Goal: Task Accomplishment & Management: Complete application form

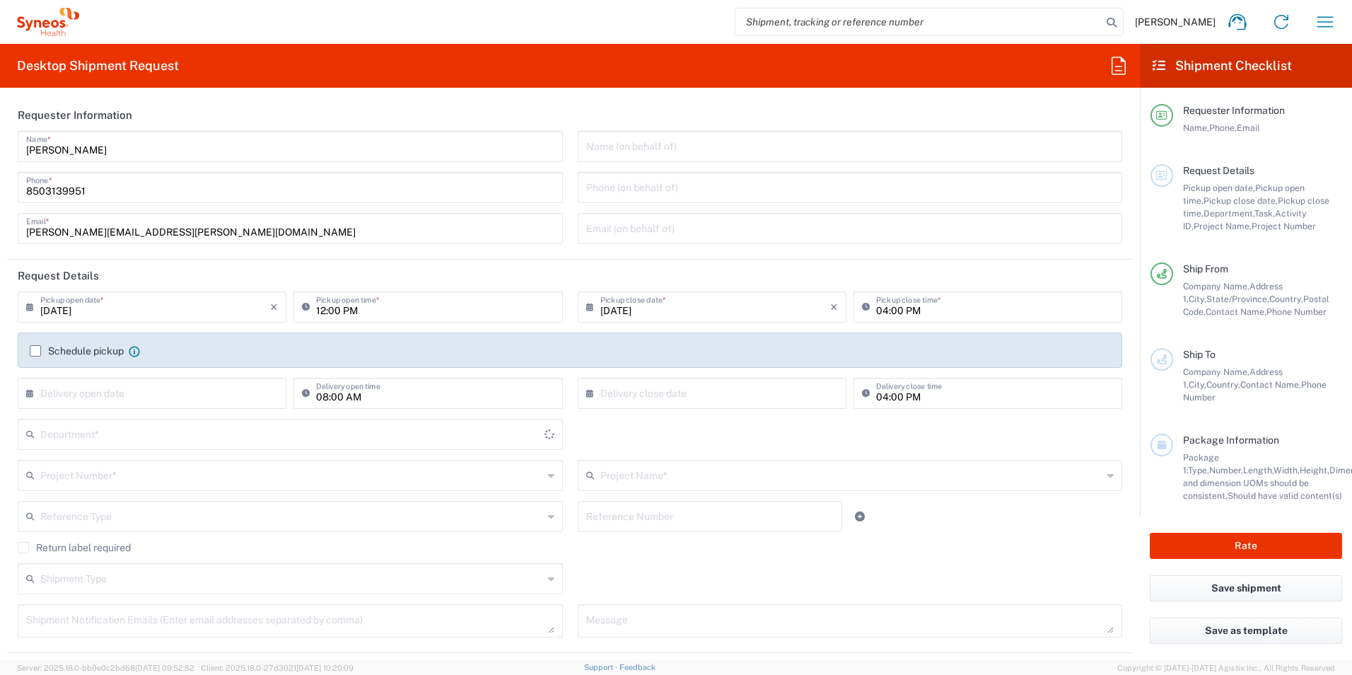
type input "[US_STATE]"
type input "[GEOGRAPHIC_DATA]"
type input "3216"
click at [133, 427] on input "text" at bounding box center [291, 433] width 503 height 25
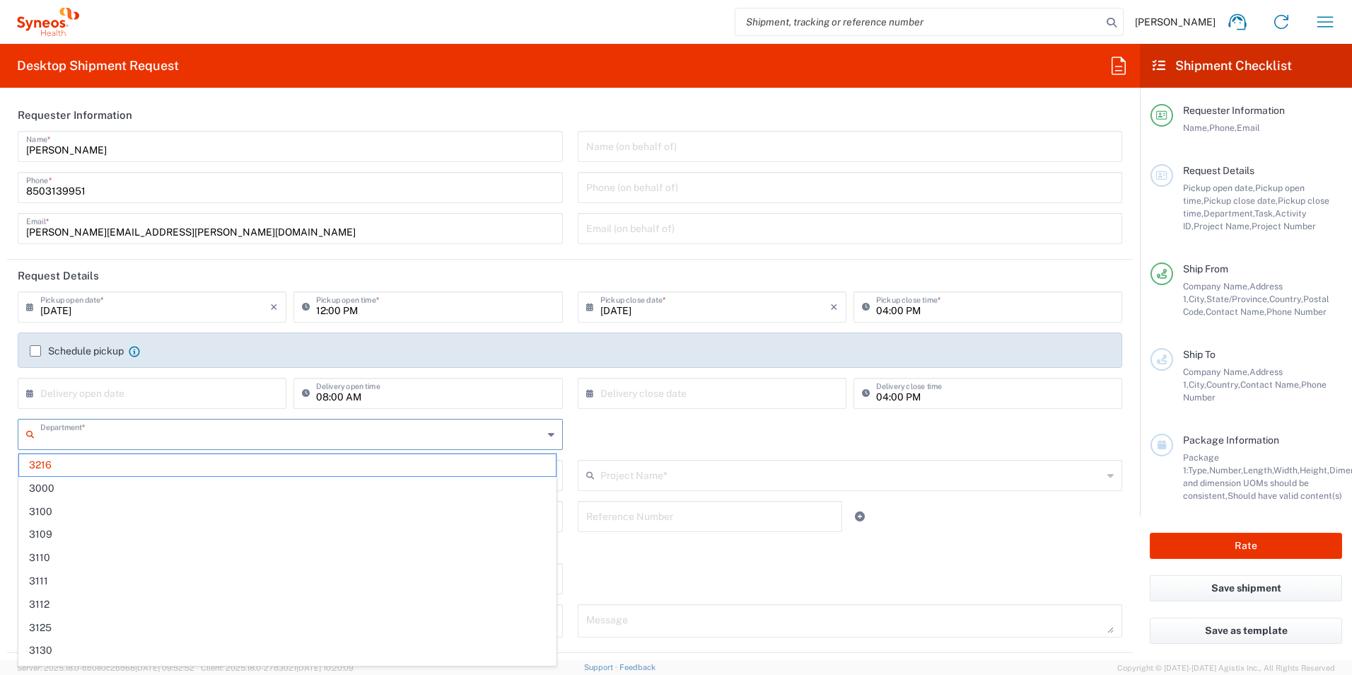
type input "[PERSON_NAME] Rsrch Grp ([GEOGRAPHIC_DATA]) In"
type input "3190"
click at [110, 460] on span "3190" at bounding box center [287, 465] width 537 height 22
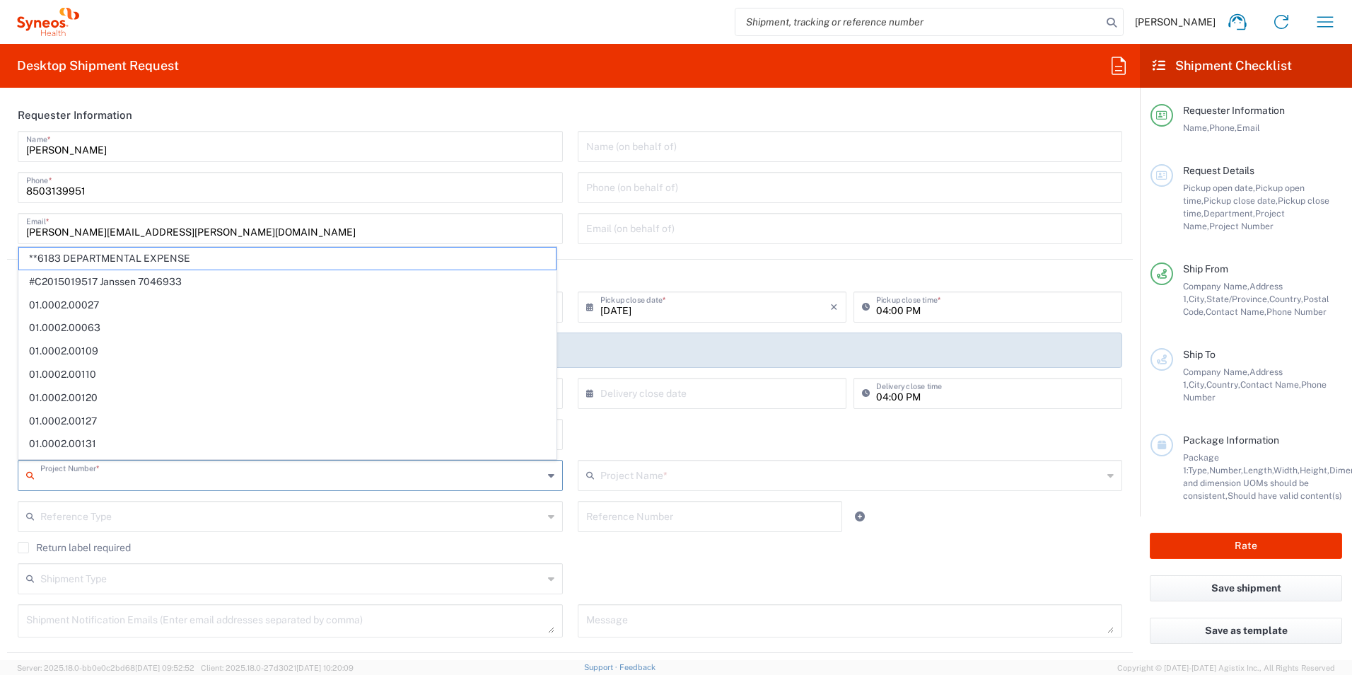
click at [135, 466] on input "text" at bounding box center [291, 474] width 503 height 25
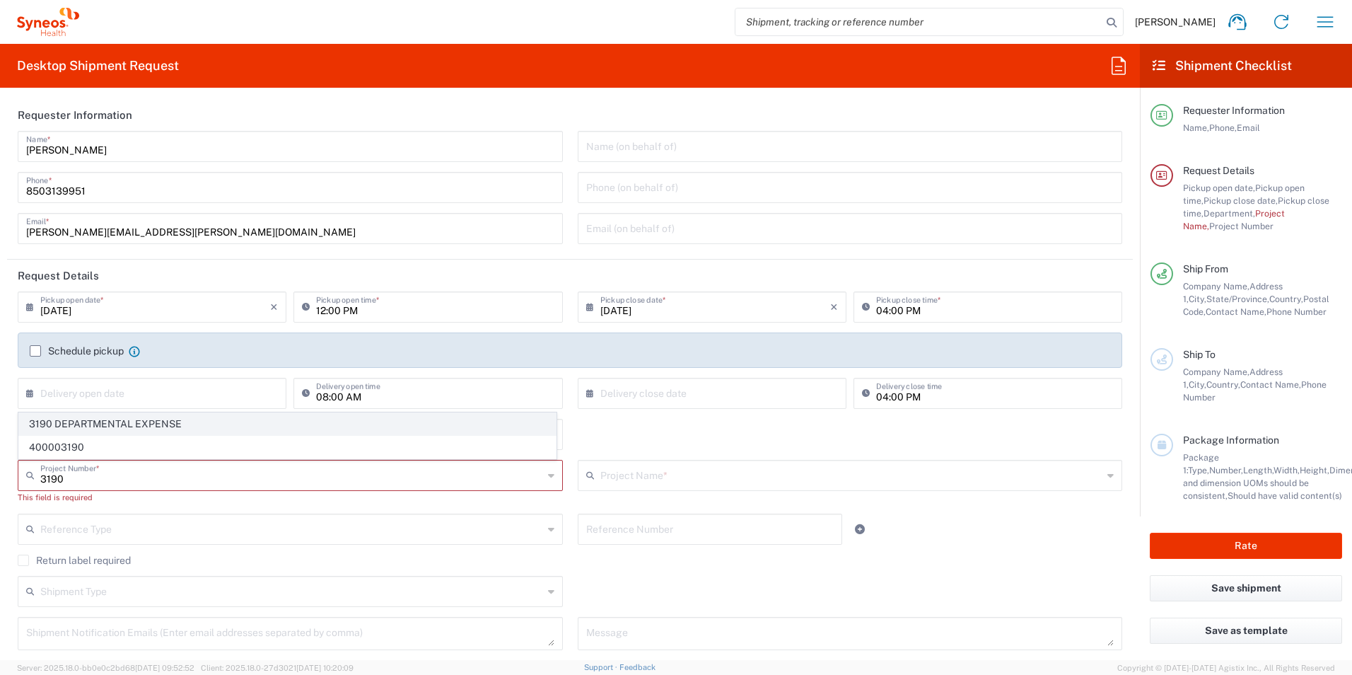
click at [156, 421] on span "3190 DEPARTMENTAL EXPENSE" at bounding box center [287, 424] width 537 height 22
type input "3190 DEPARTMENTAL EXPENSE"
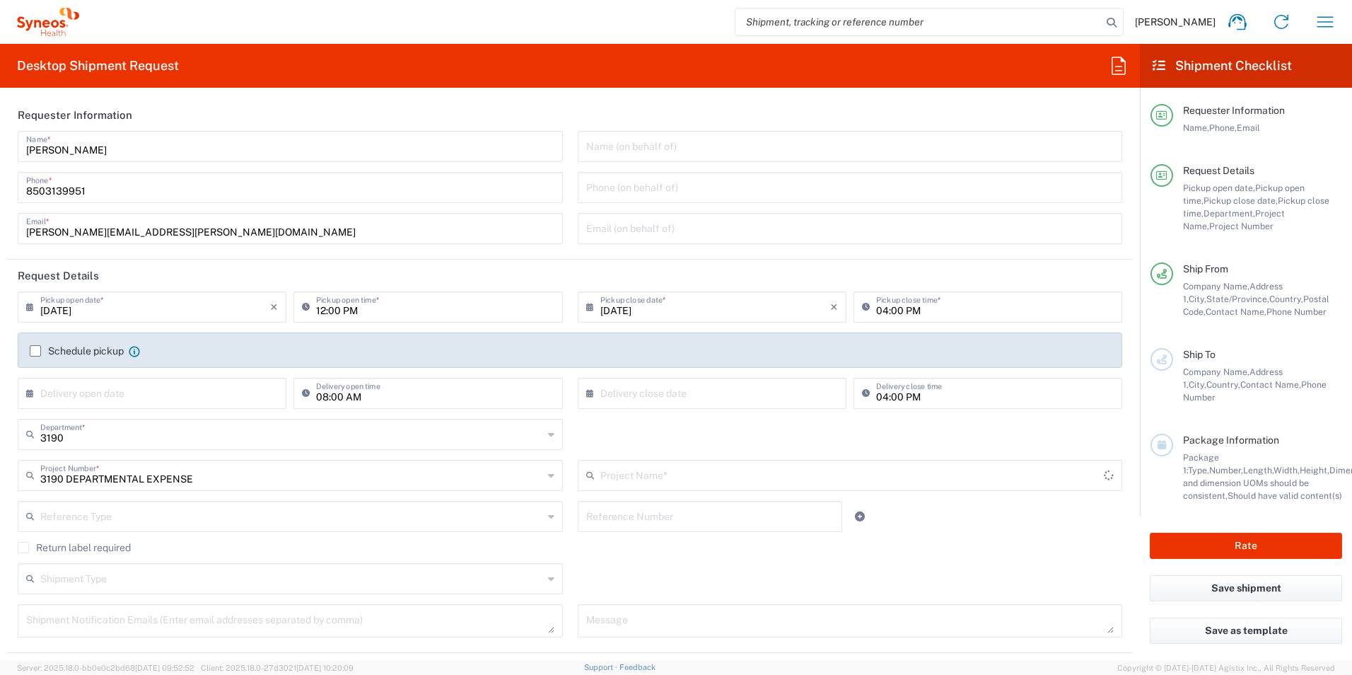
type input "3190 DEPARTMENTAL EXPENSE"
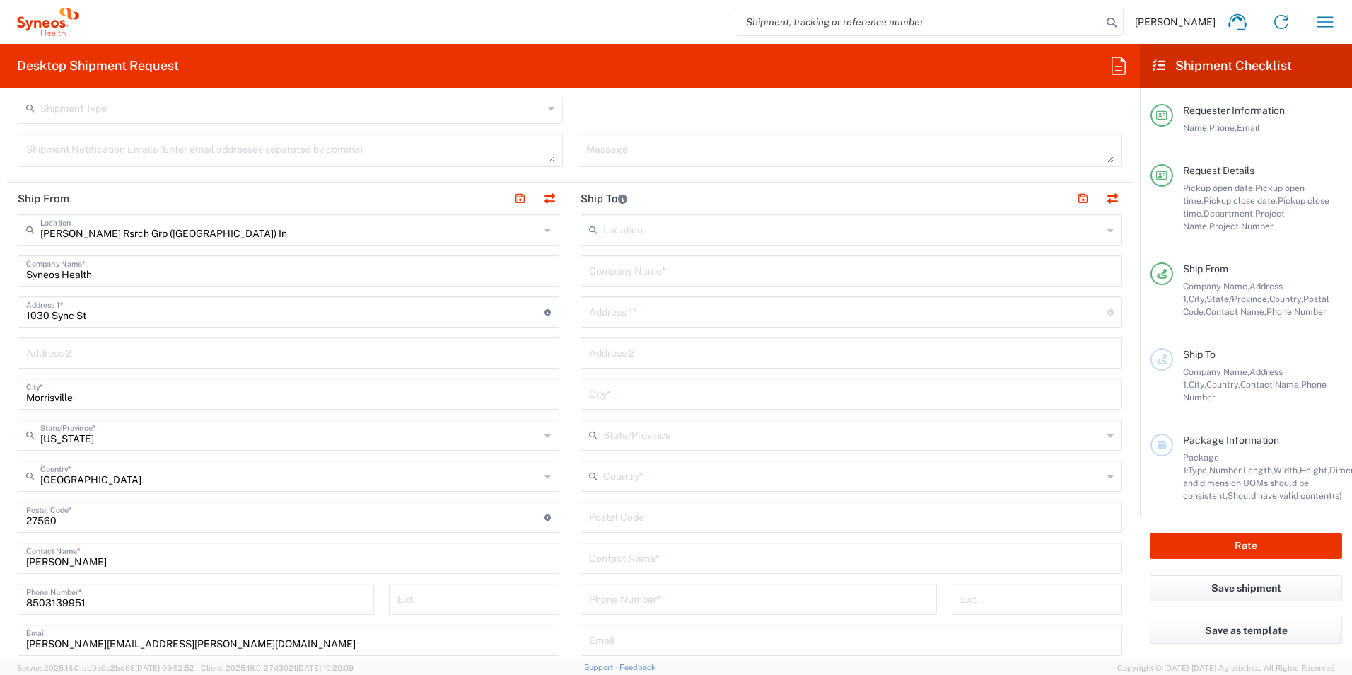
scroll to position [495, 0]
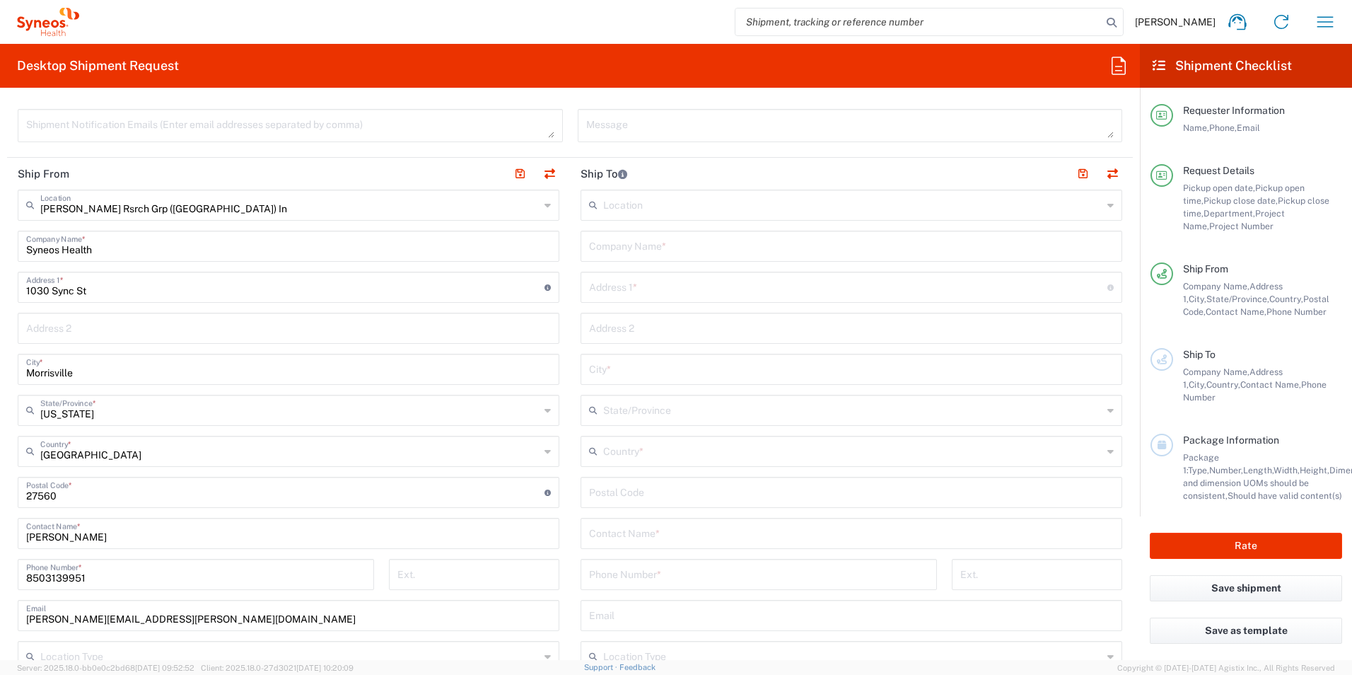
click at [680, 536] on input "text" at bounding box center [851, 532] width 525 height 25
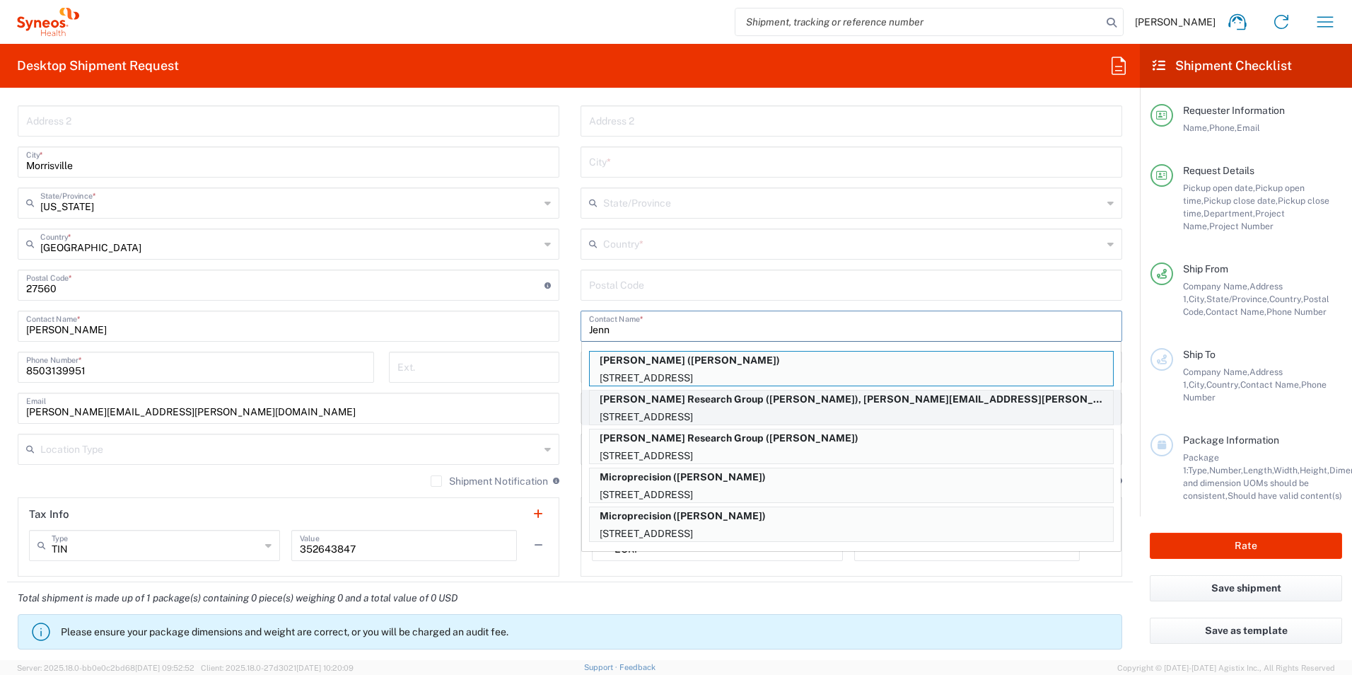
scroll to position [707, 0]
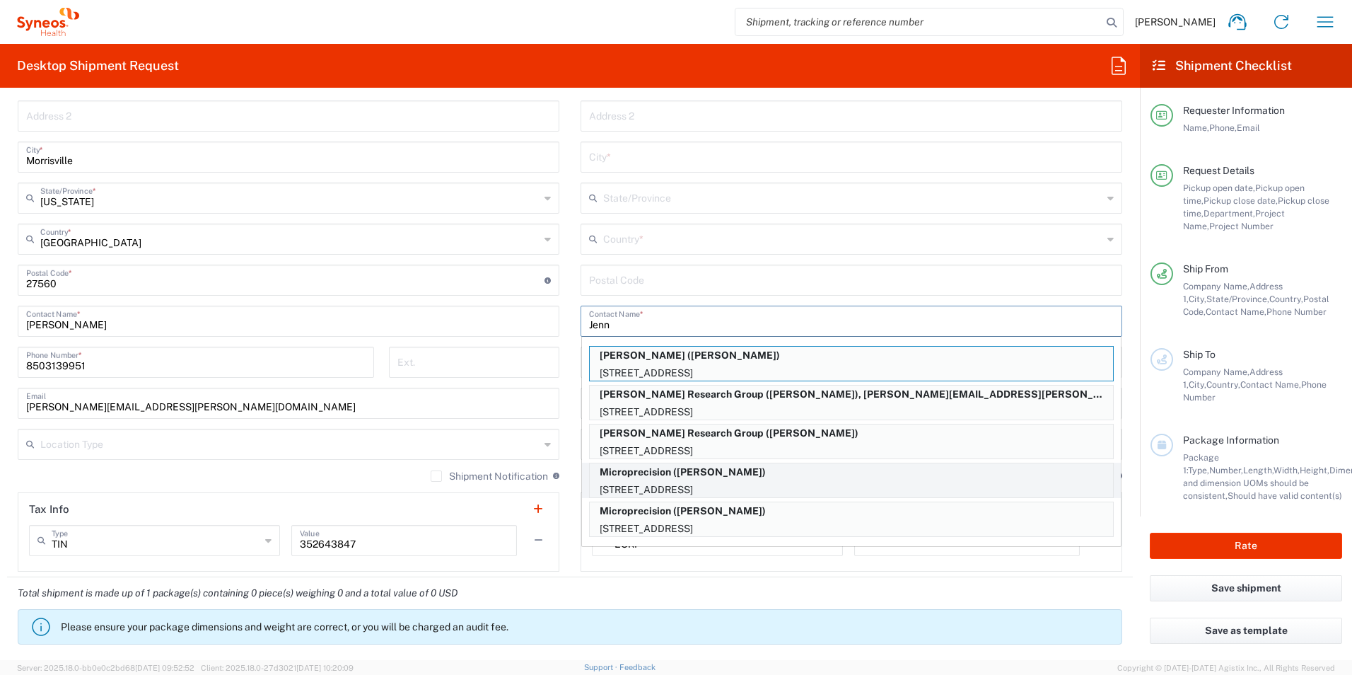
type input "Jenn"
click at [675, 480] on p "Microprecision ([PERSON_NAME])" at bounding box center [851, 472] width 523 height 18
type input "Microprecision"
type input "[STREET_ADDRESS]"
type input "COLUMBUS"
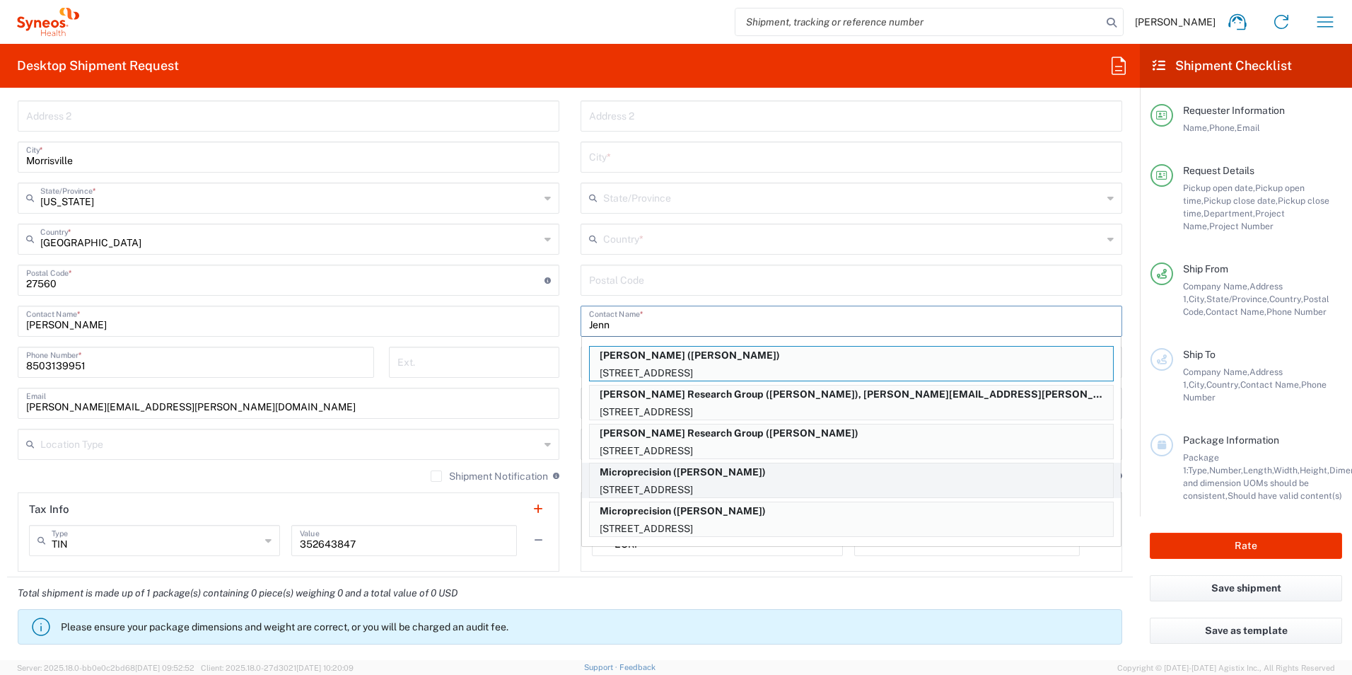
type input "[GEOGRAPHIC_DATA]"
type input "47201"
type input "[PERSON_NAME]"
type input "8123727969"
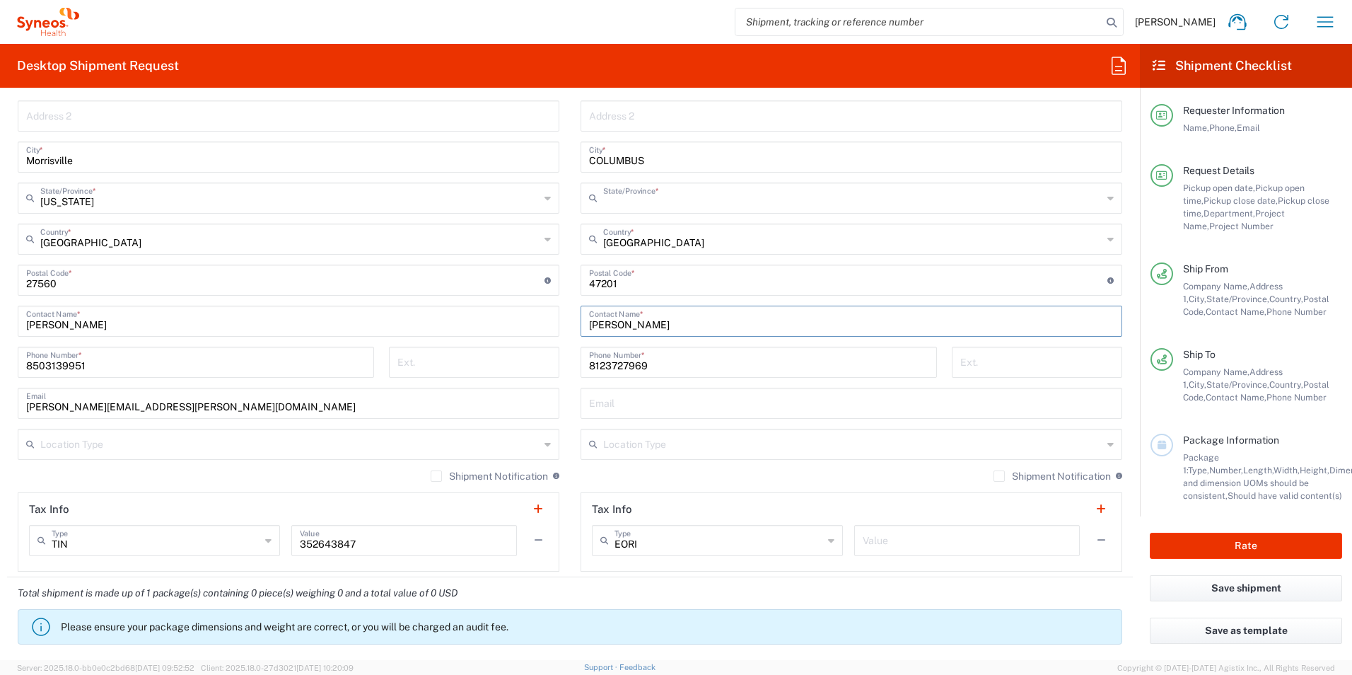
type input "[US_STATE]"
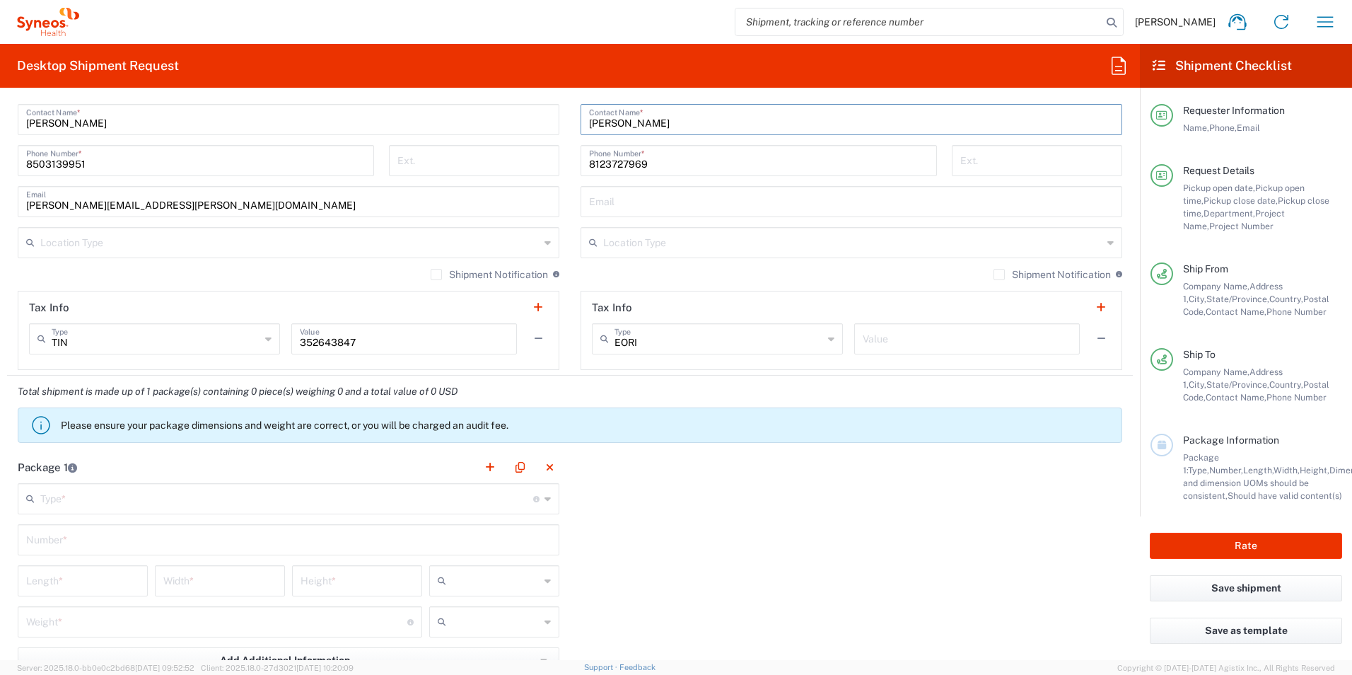
scroll to position [990, 0]
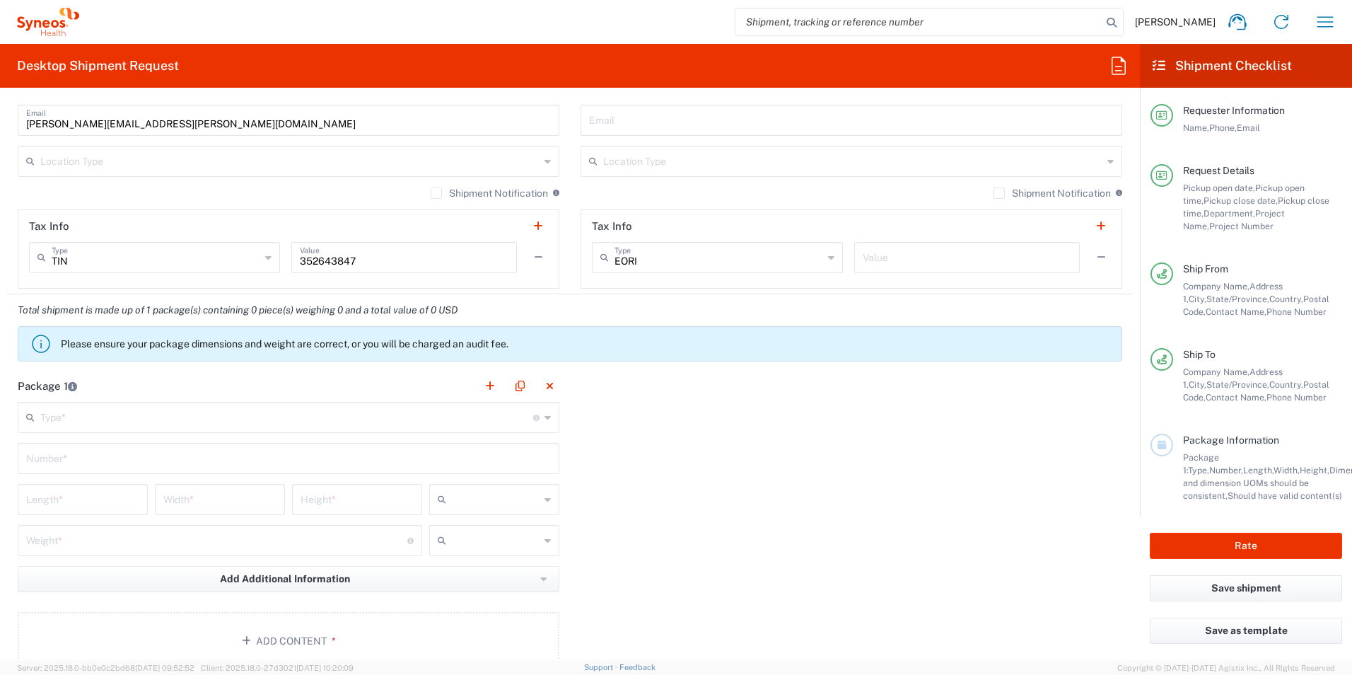
click at [192, 425] on input "text" at bounding box center [286, 416] width 493 height 25
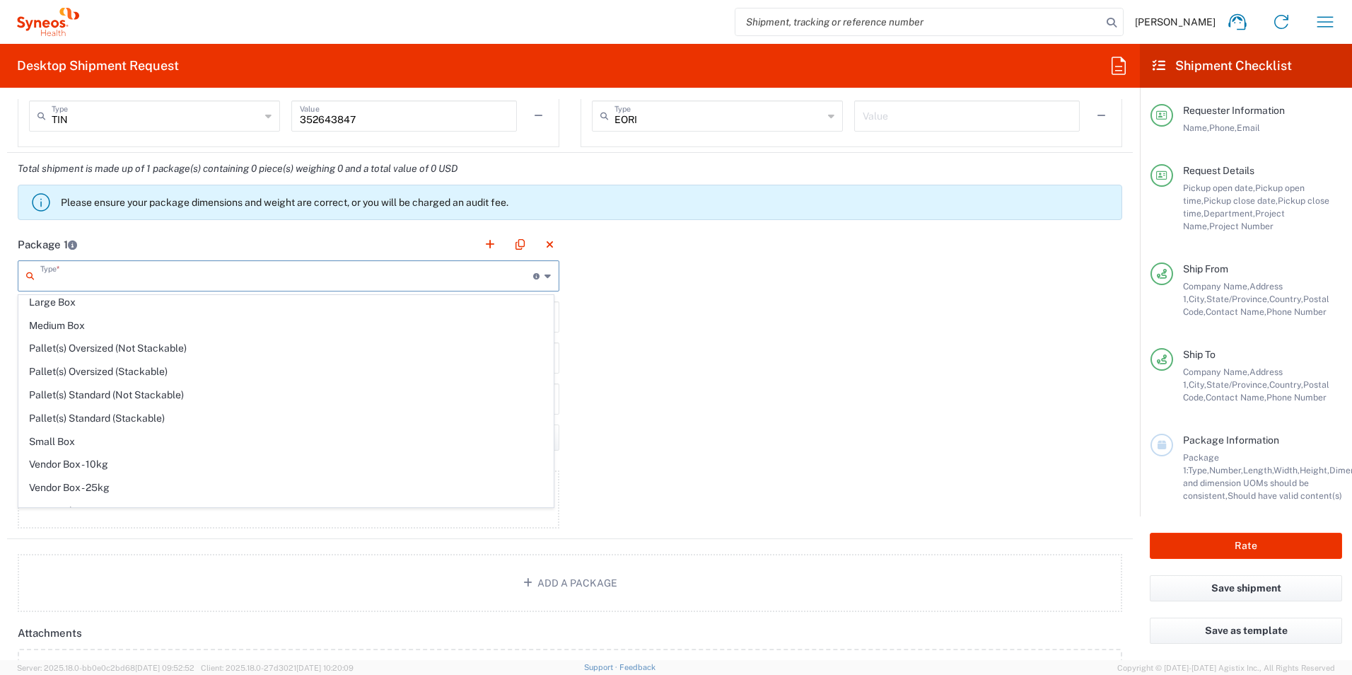
scroll to position [43, 0]
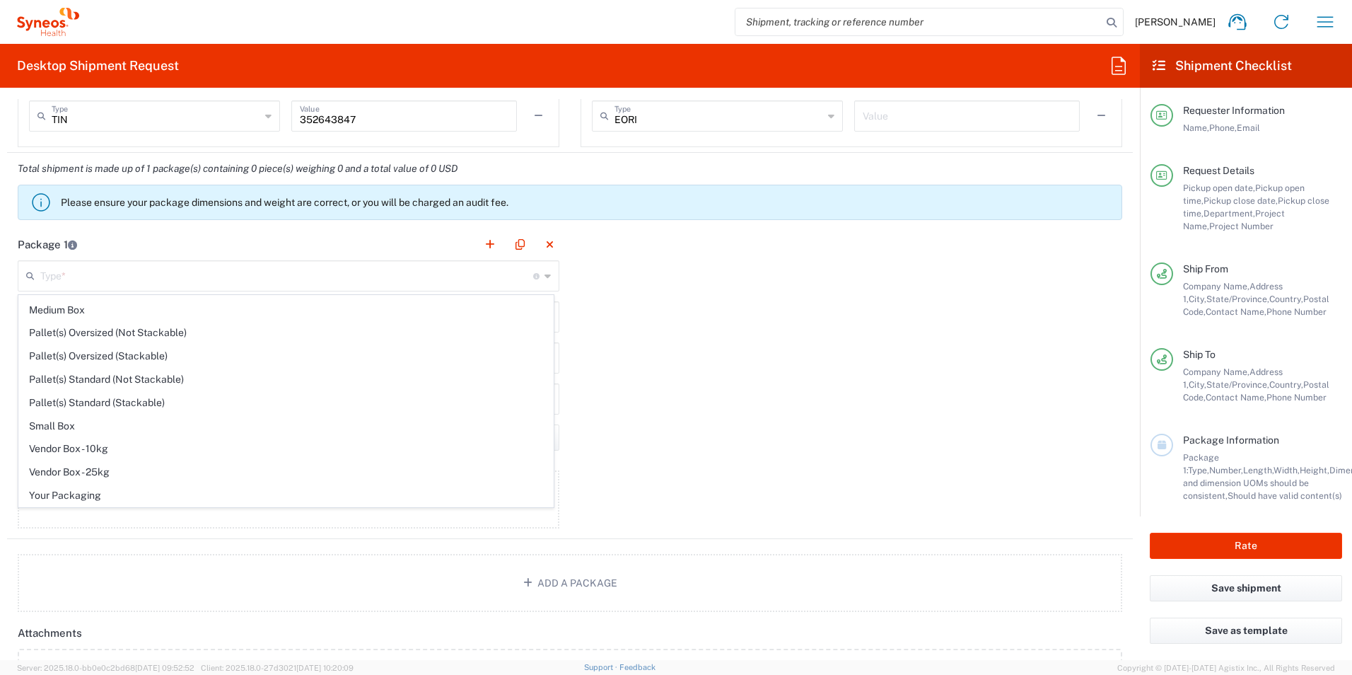
click at [695, 329] on div "Package 1 Type * Material used to package goods Envelope Large Box Medium Box P…" at bounding box center [570, 383] width 1126 height 311
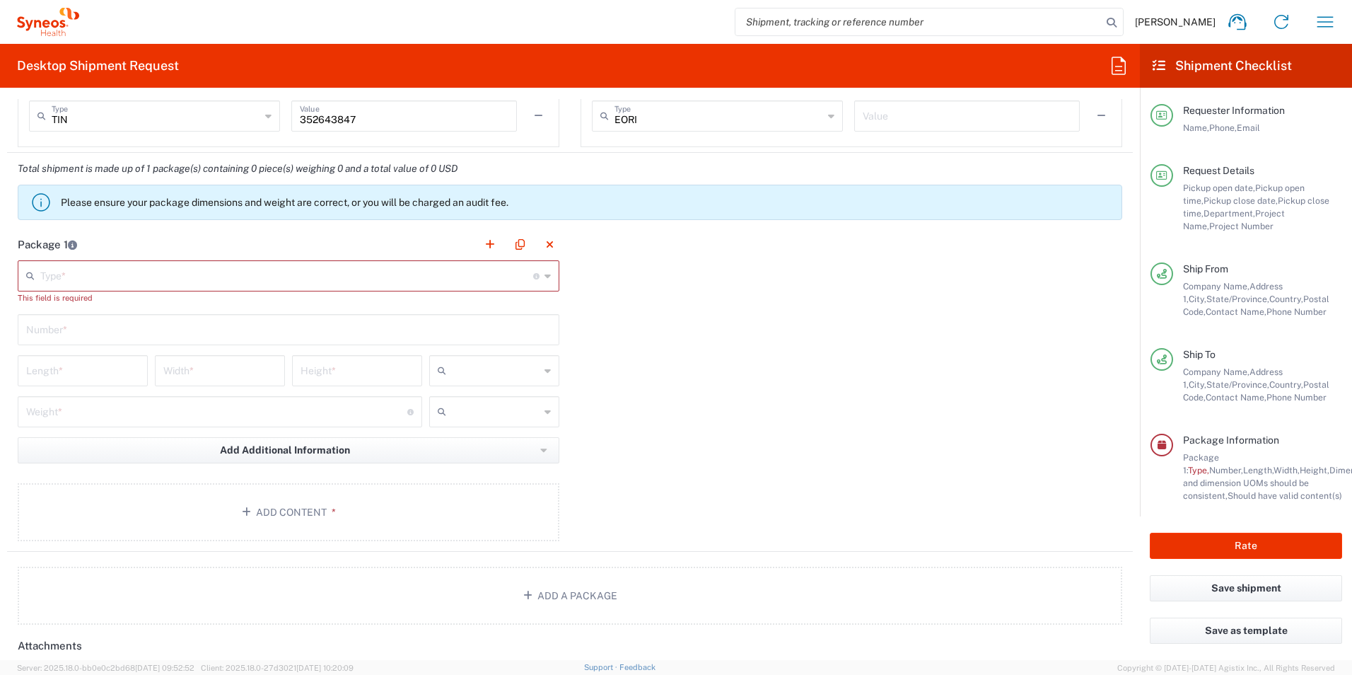
click at [308, 270] on input "text" at bounding box center [286, 274] width 493 height 25
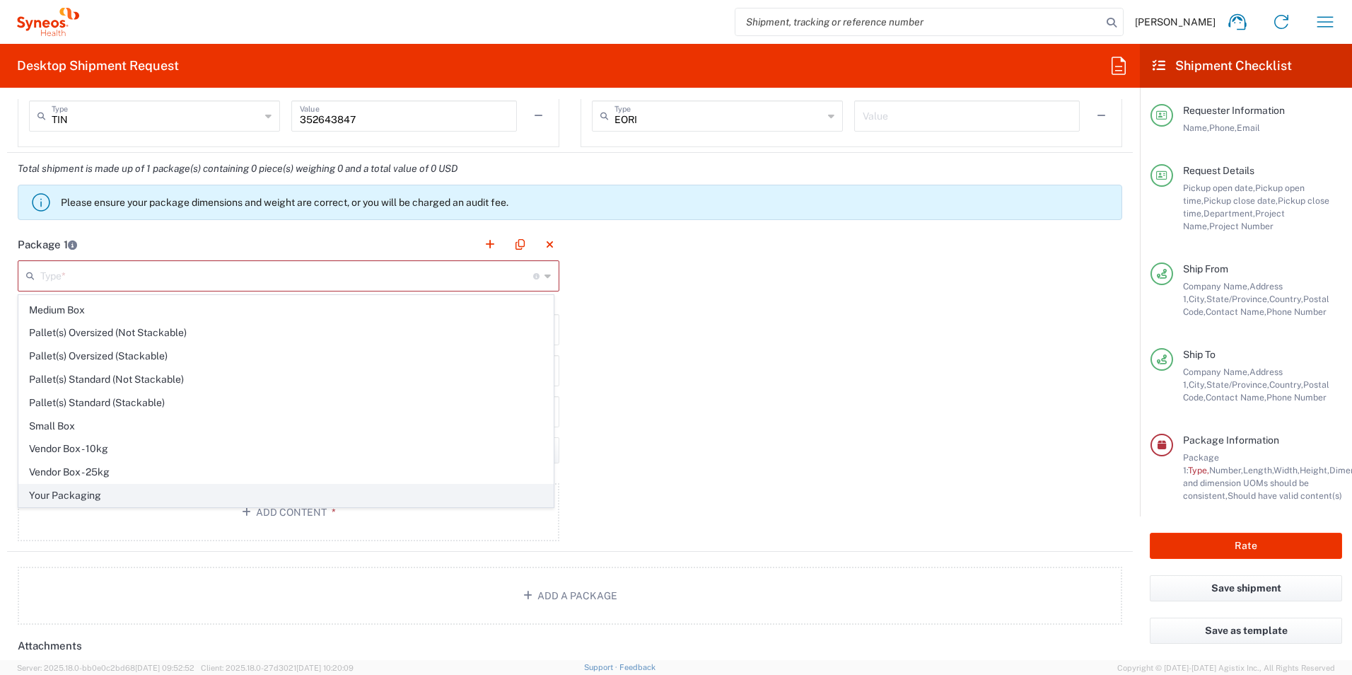
click at [220, 487] on span "Your Packaging" at bounding box center [286, 496] width 534 height 22
type input "Your Packaging"
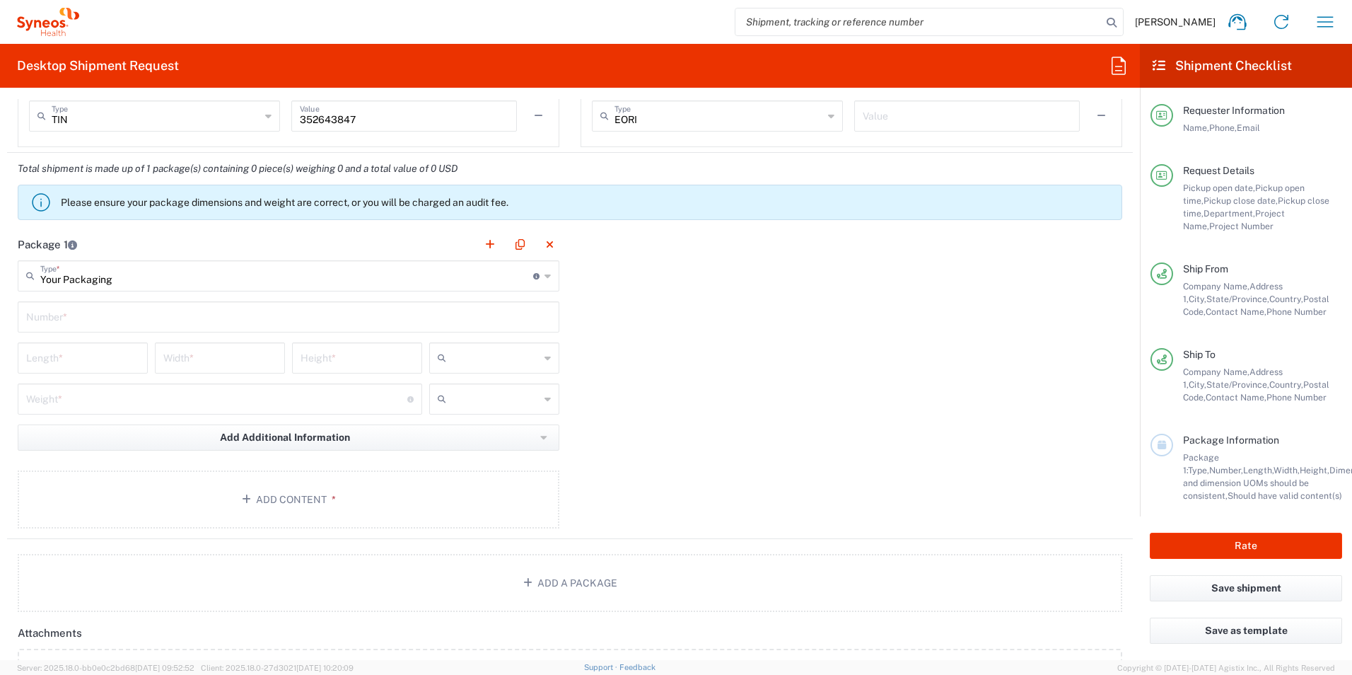
click at [144, 308] on input "text" at bounding box center [288, 315] width 525 height 25
type input "1"
click at [100, 368] on input "number" at bounding box center [82, 356] width 113 height 25
type input "22"
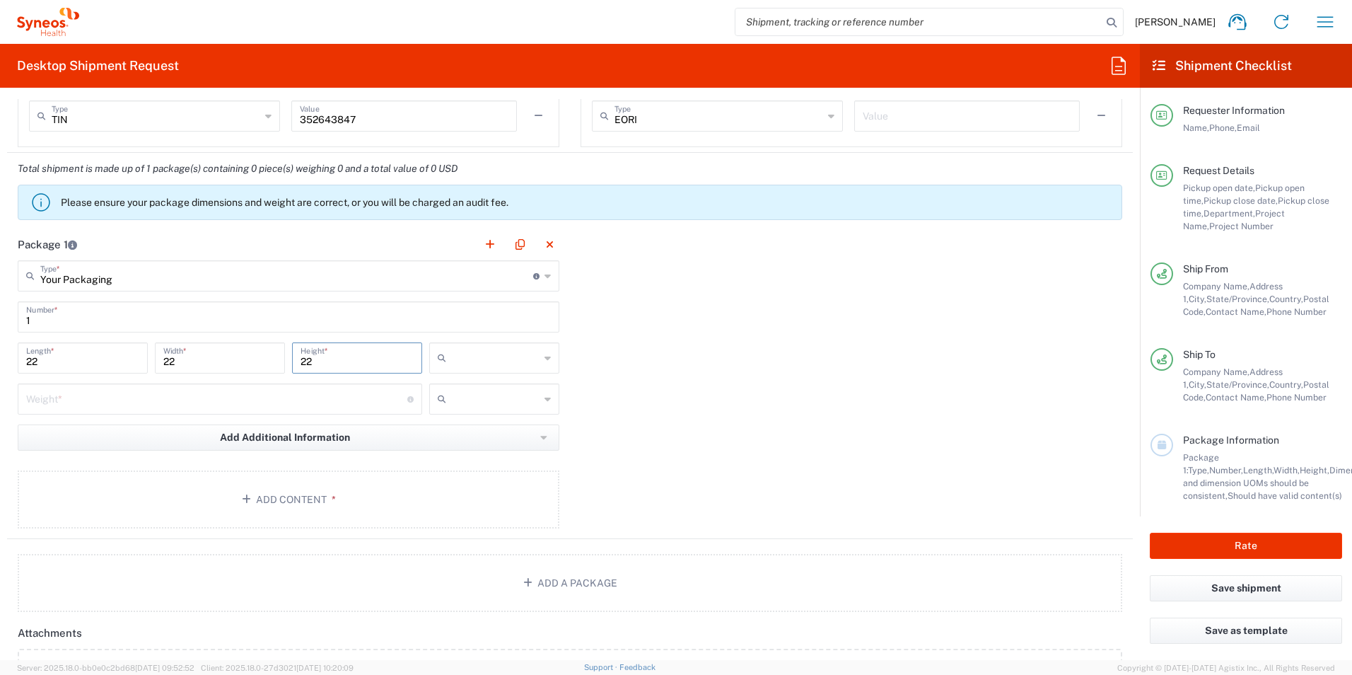
type input "22"
type input "in"
type input "62"
type input "lbs"
click at [250, 486] on button "Add Content *" at bounding box center [289, 499] width 542 height 58
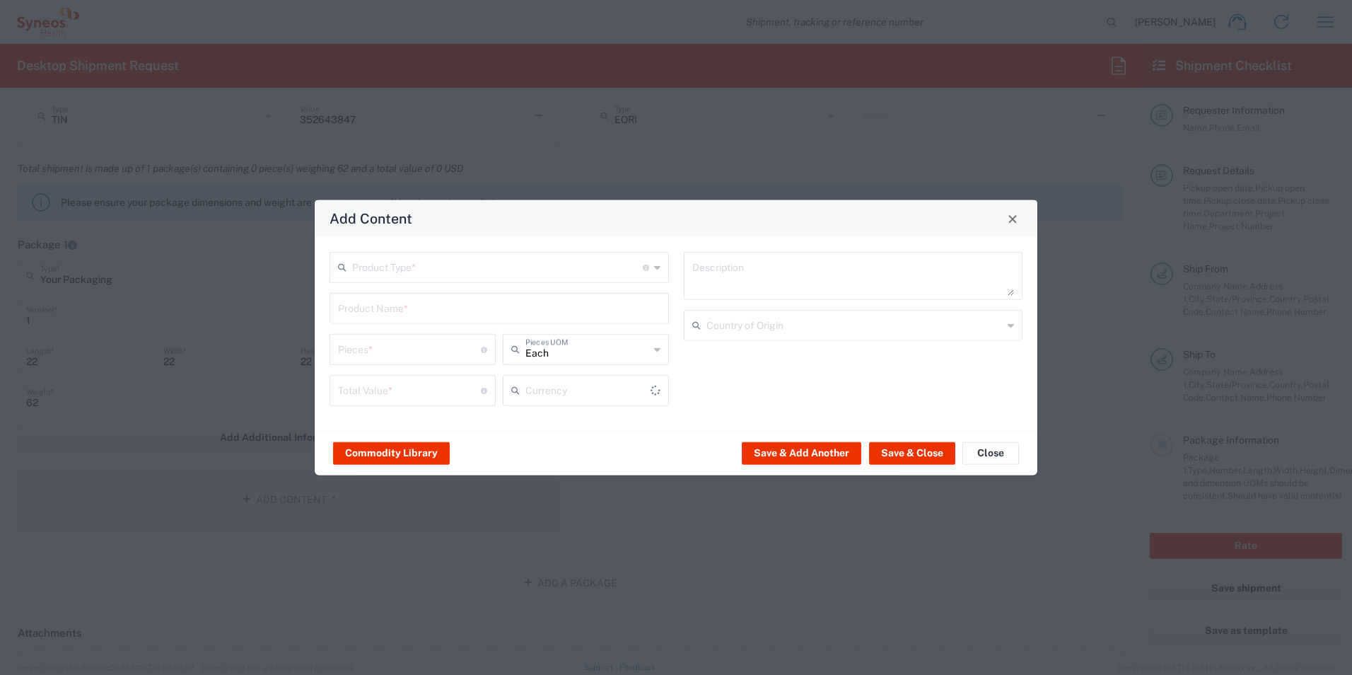
type input "US Dollar"
click at [522, 260] on input "text" at bounding box center [497, 266] width 291 height 25
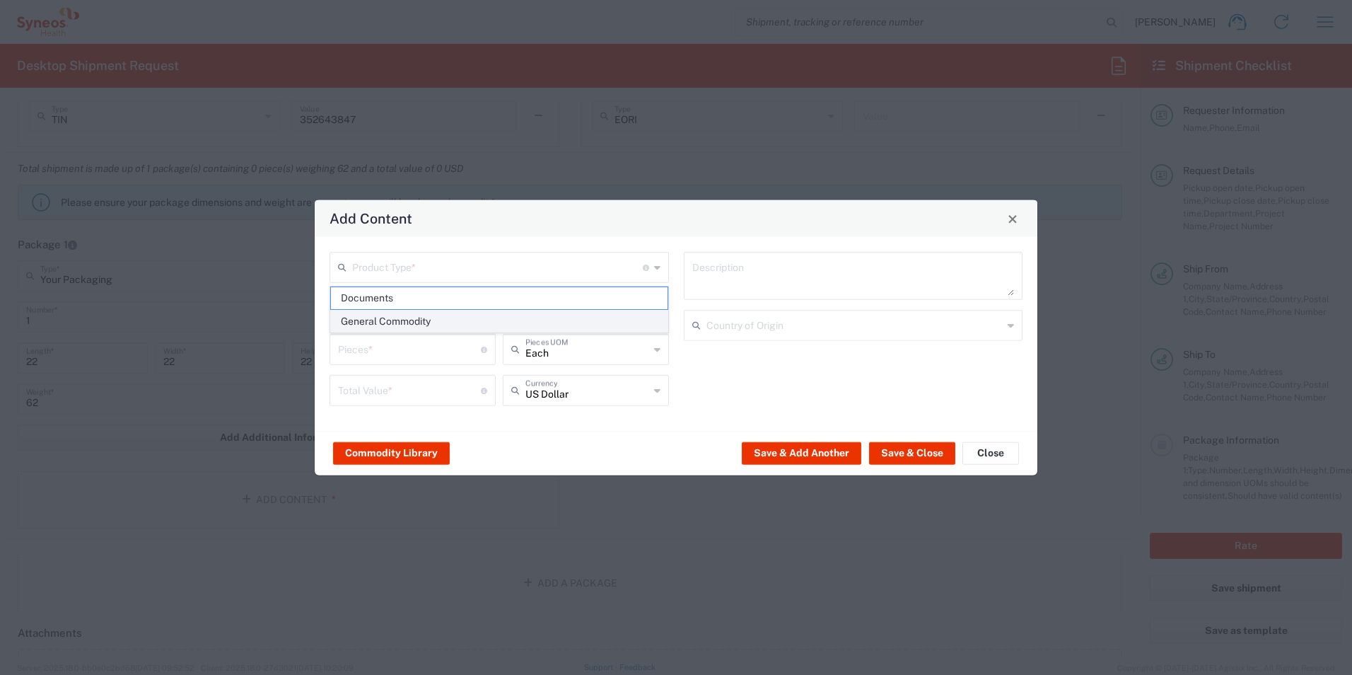
click at [460, 311] on span "General Commodity" at bounding box center [499, 322] width 337 height 22
type input "General Commodity"
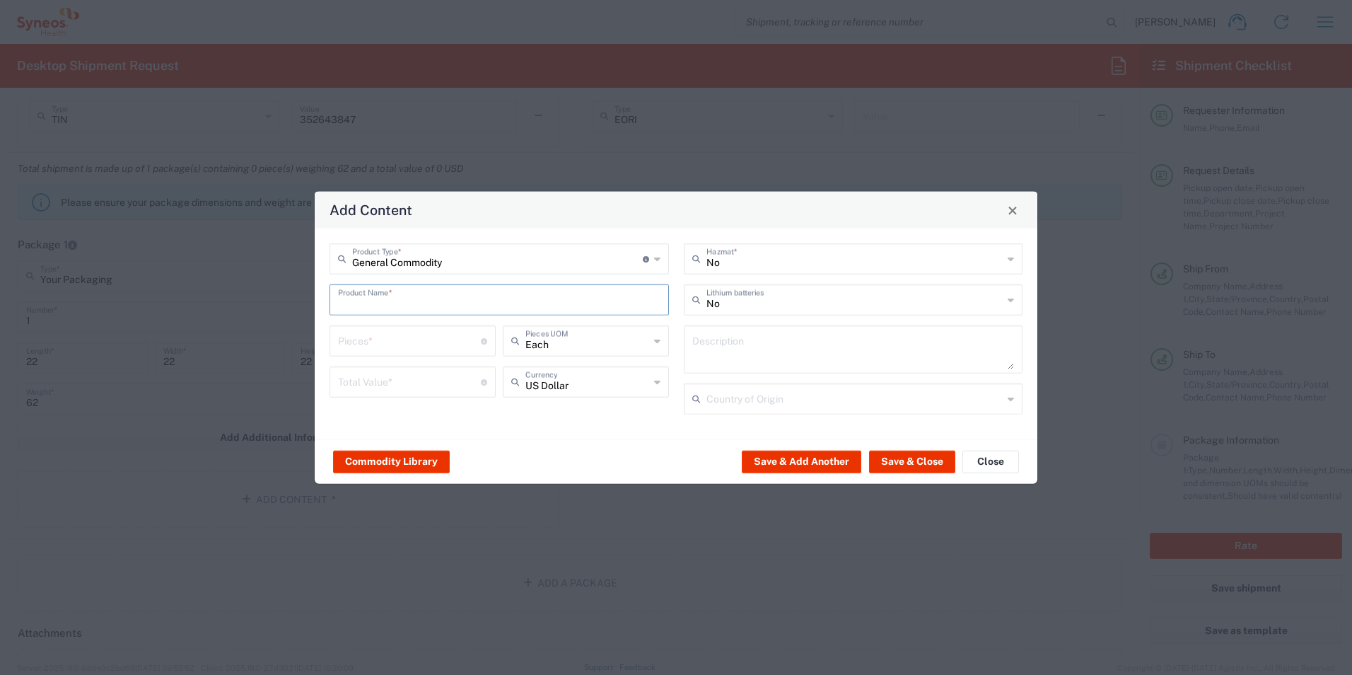
click at [460, 303] on input "text" at bounding box center [499, 298] width 323 height 25
click at [456, 344] on div "Centrifuge (Clinispin CT25)" at bounding box center [499, 333] width 337 height 24
type input "Centrifuge (Clinispin CT25)"
type input "1"
type input "585.06"
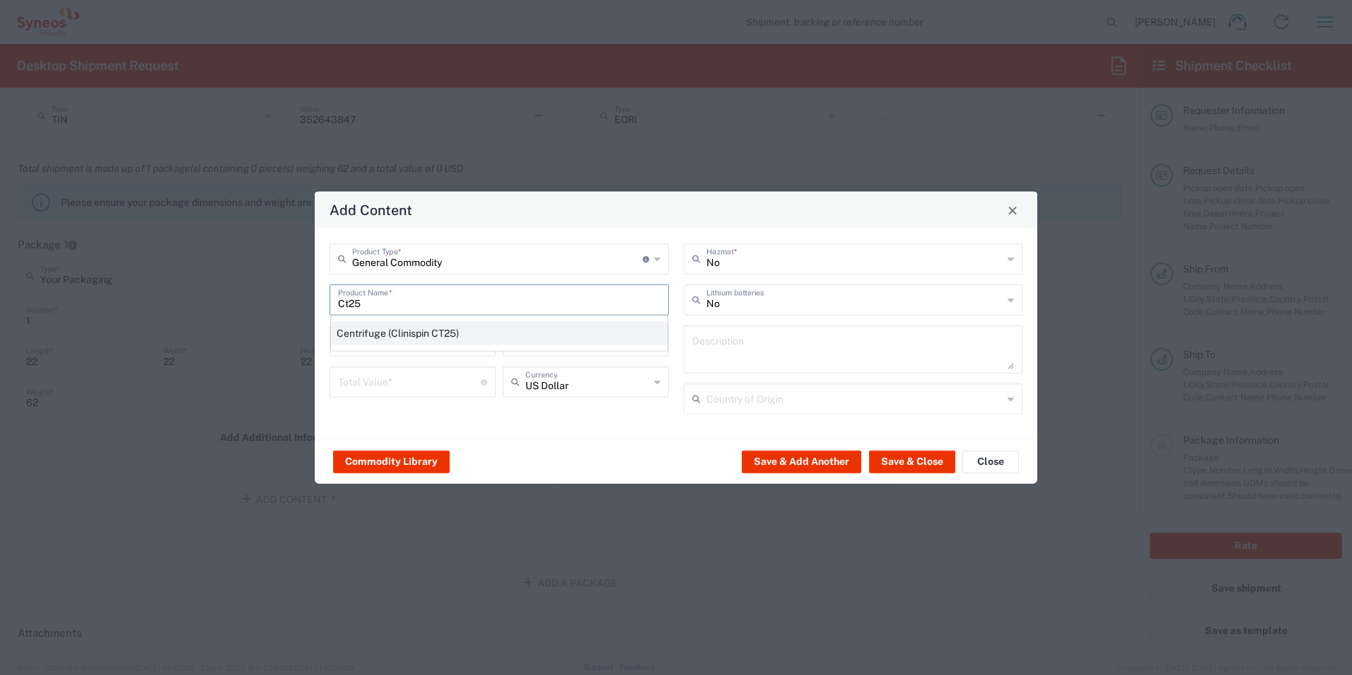
type textarea "Centrifuge (Clinispin CT25)"
type input "[GEOGRAPHIC_DATA]"
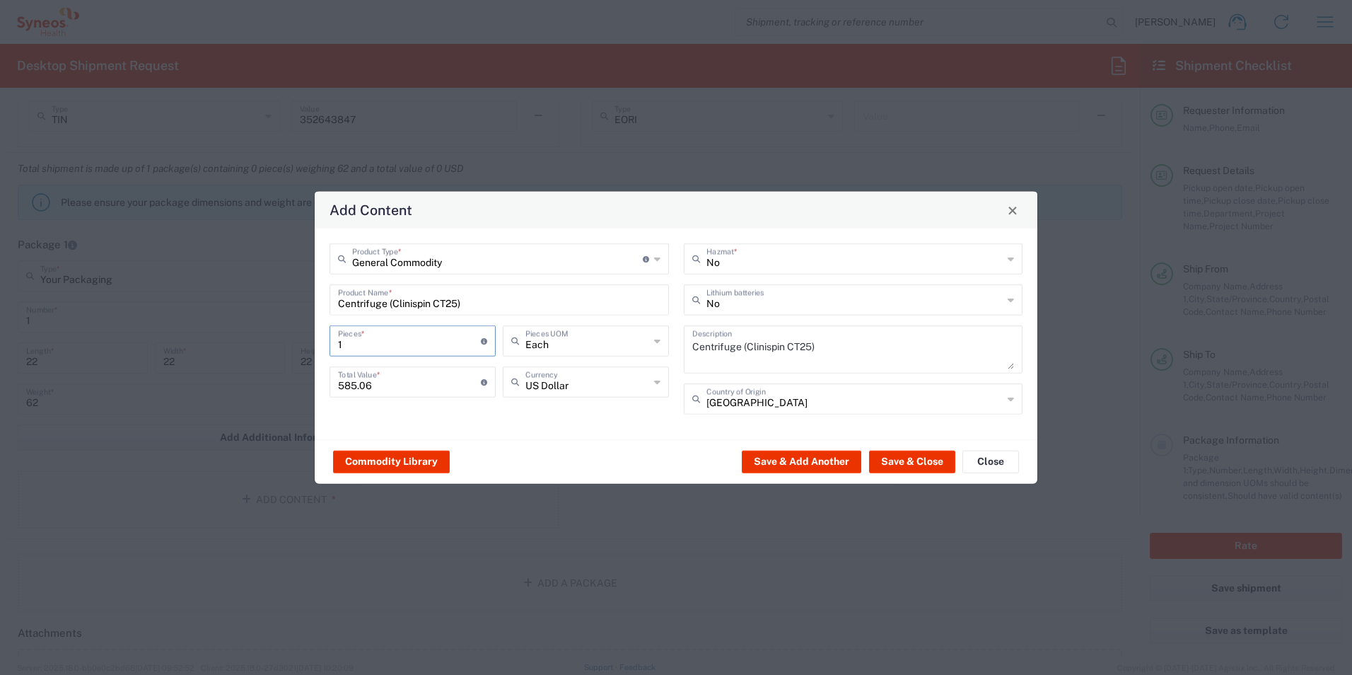
click at [444, 346] on input "1" at bounding box center [409, 339] width 143 height 25
type input "5"
type input "2925.3"
type input "5"
click at [919, 465] on button "Save & Close" at bounding box center [912, 461] width 86 height 23
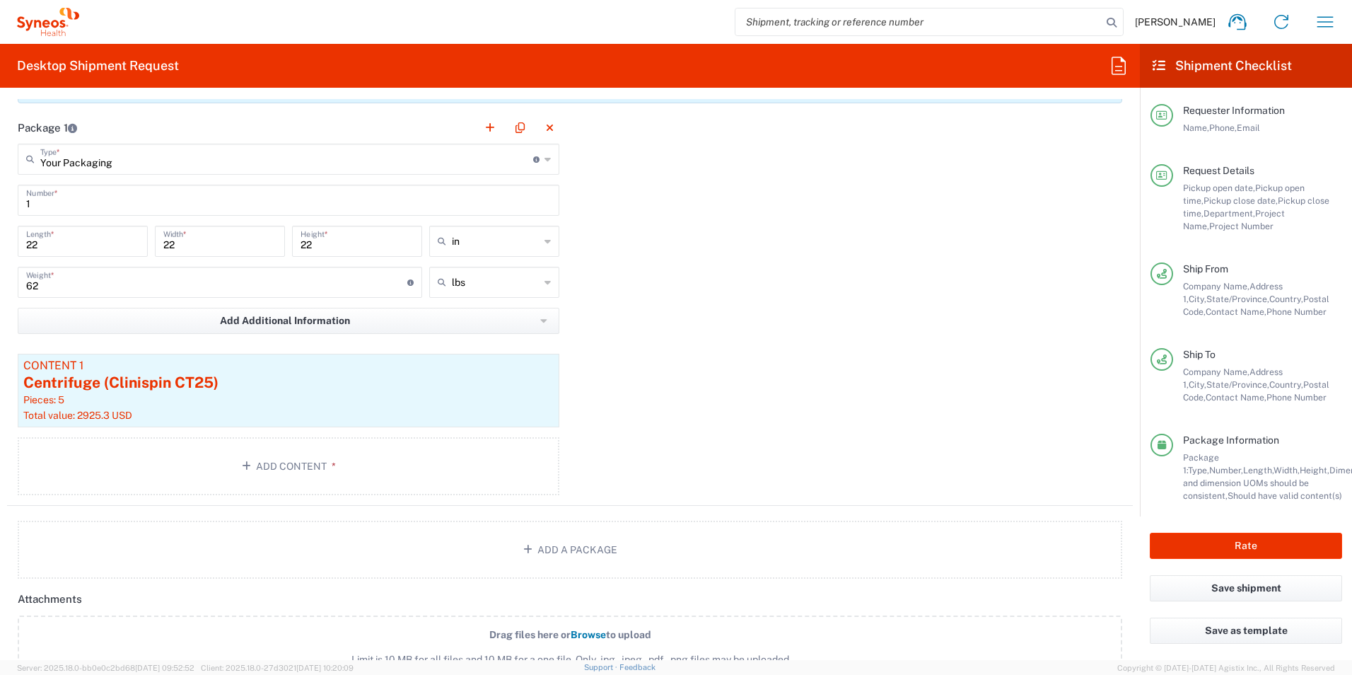
scroll to position [1273, 0]
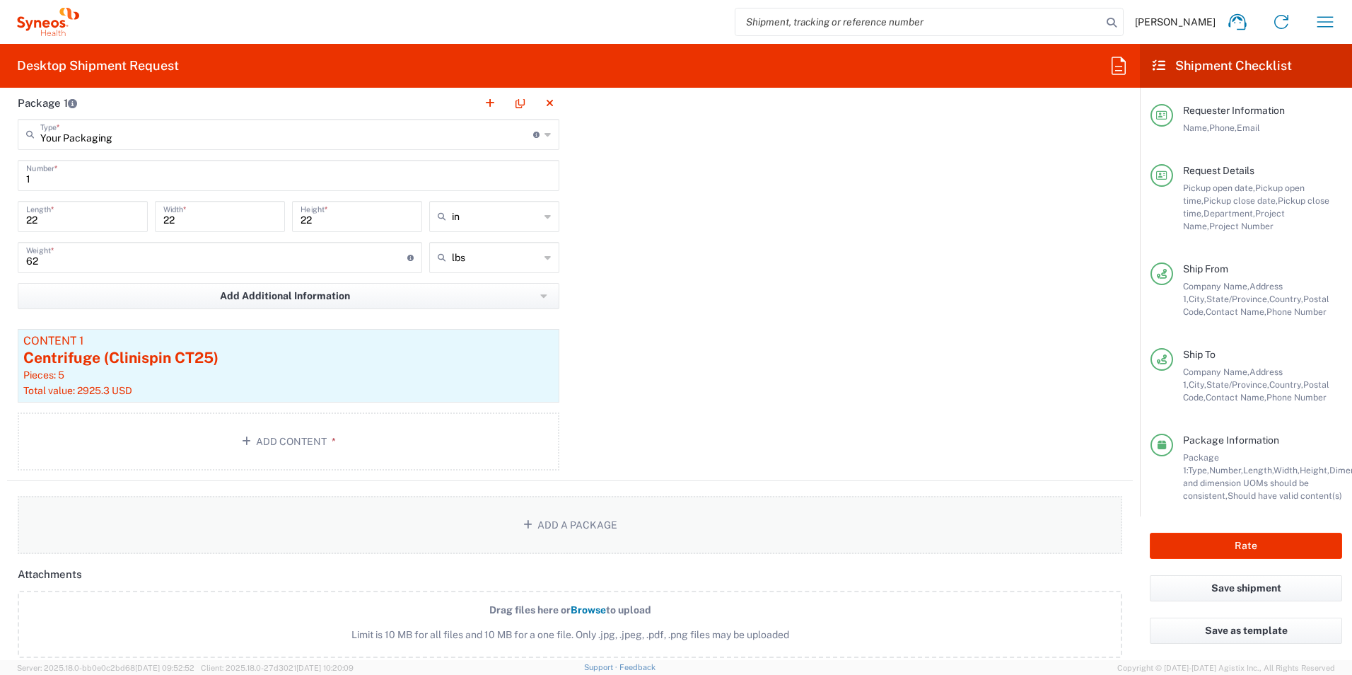
click at [596, 509] on button "Add a Package" at bounding box center [570, 525] width 1105 height 58
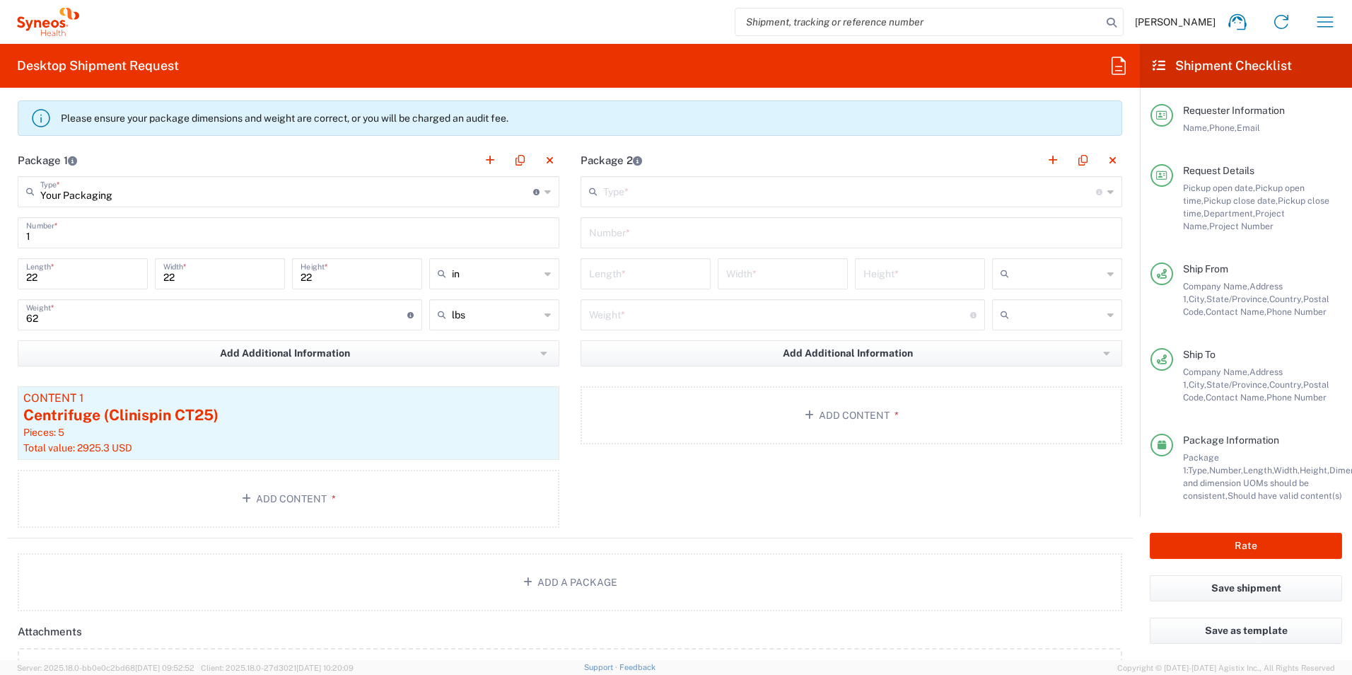
scroll to position [1132, 0]
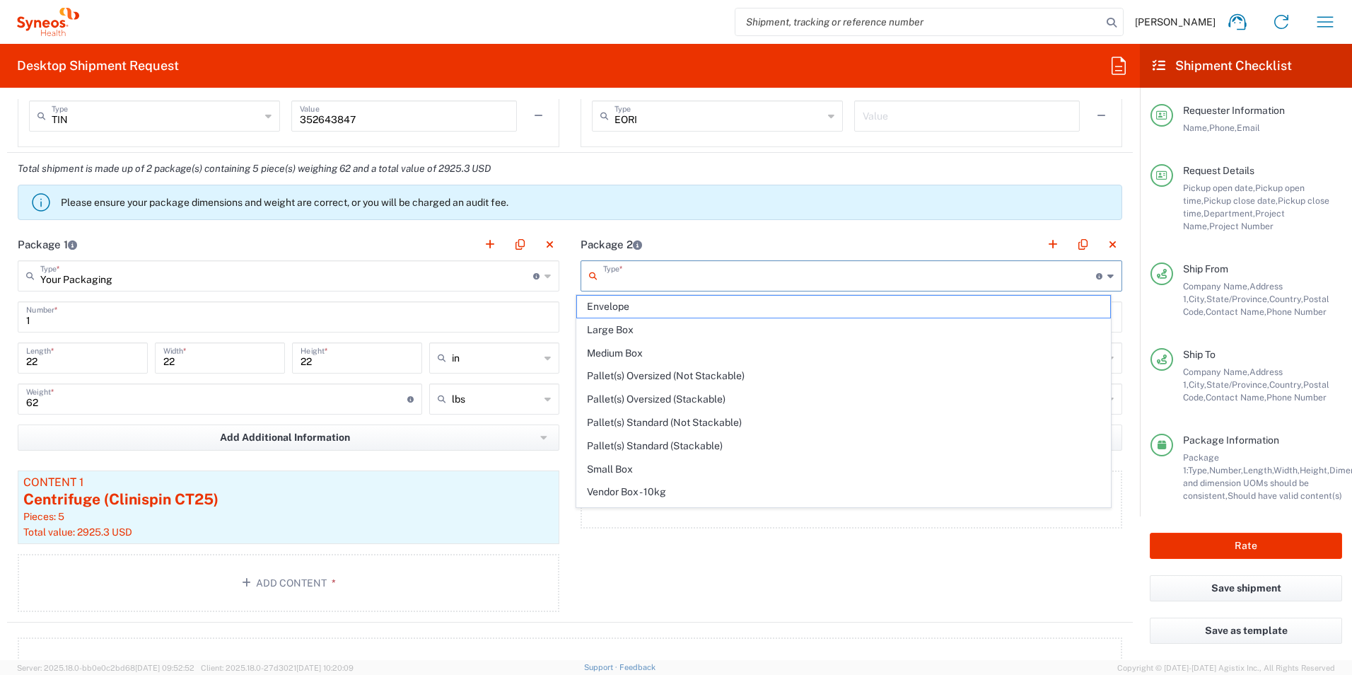
click at [678, 279] on input "text" at bounding box center [849, 274] width 493 height 25
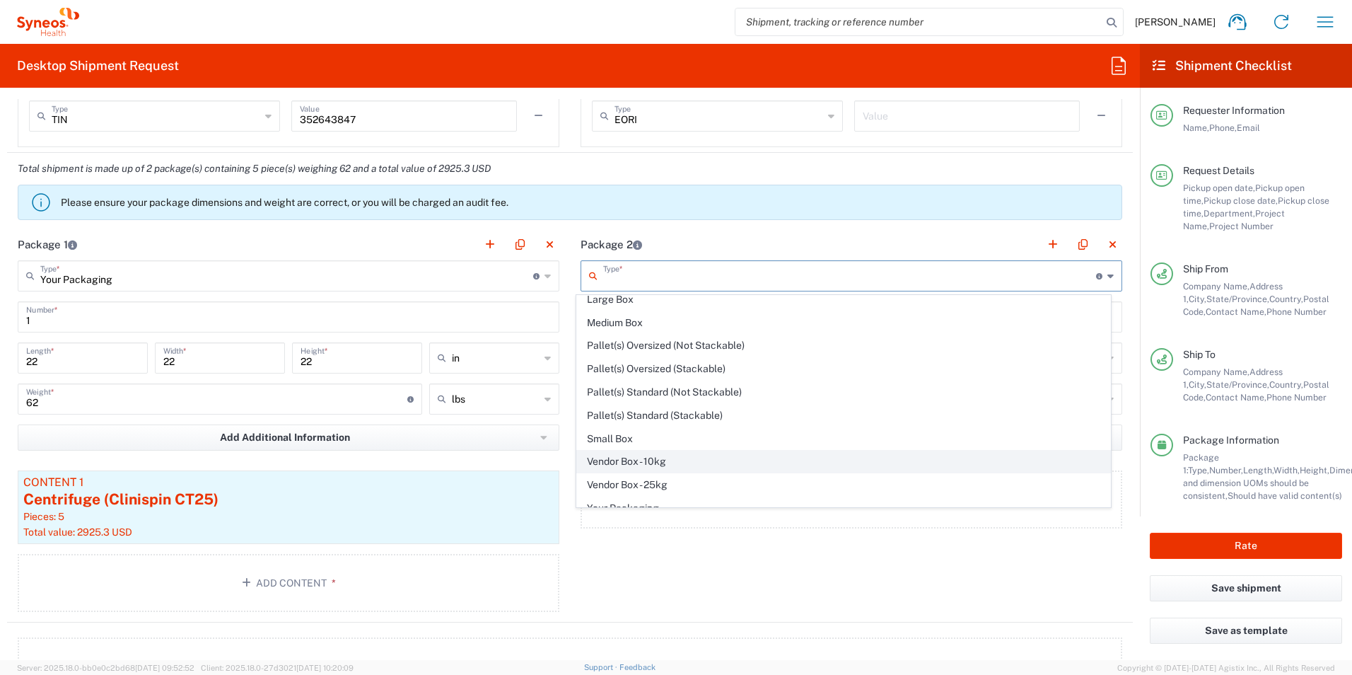
scroll to position [43, 0]
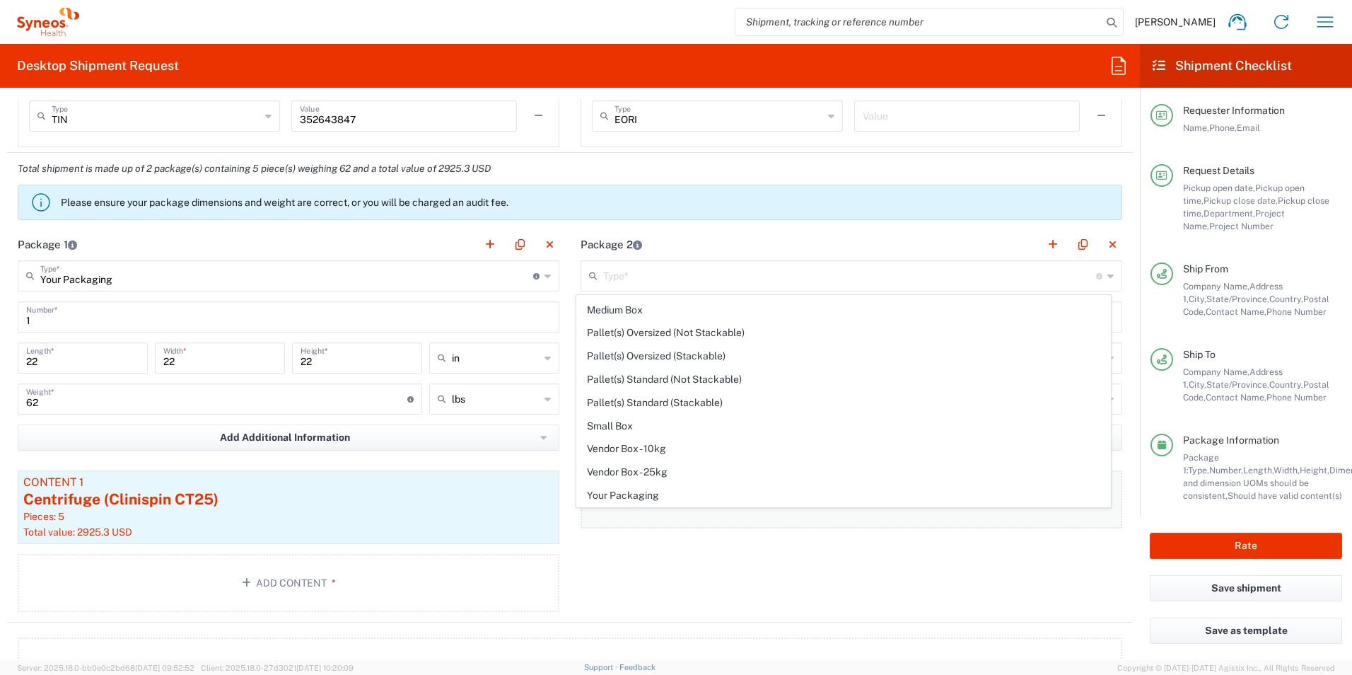
click at [680, 496] on span "Your Packaging" at bounding box center [844, 496] width 534 height 22
type input "Your Packaging"
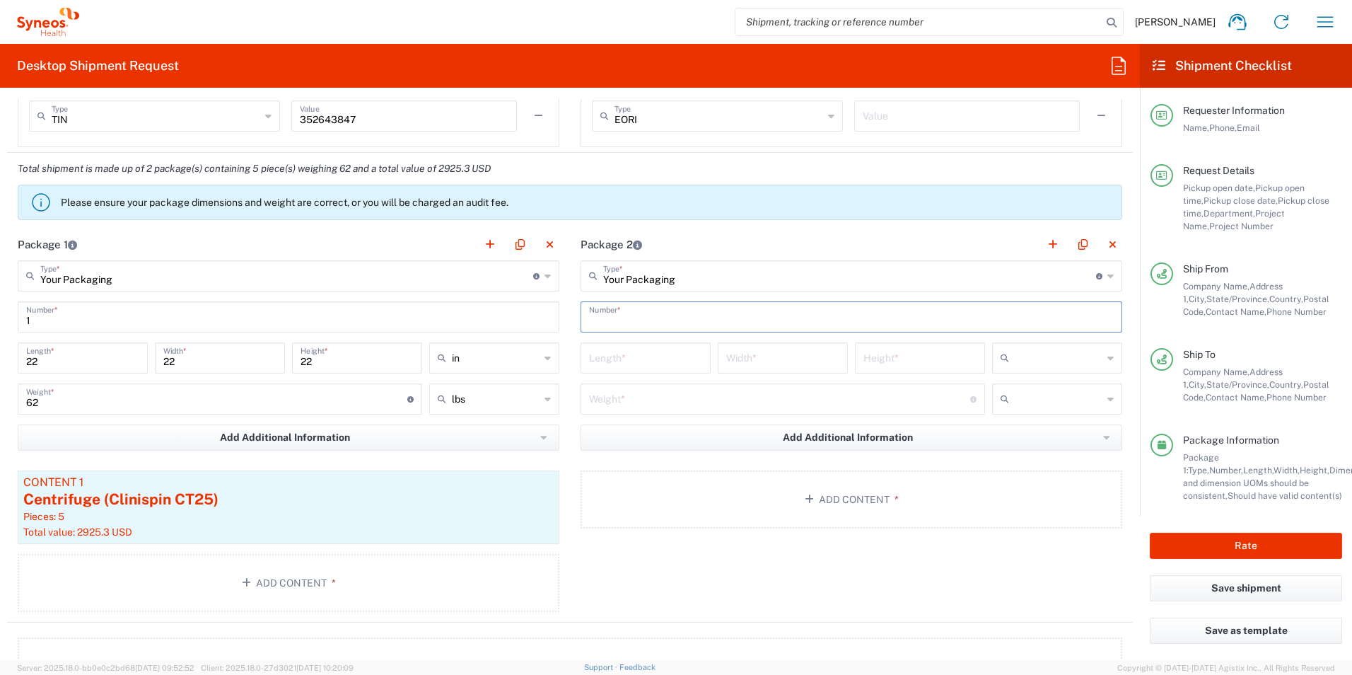
click at [700, 304] on input "text" at bounding box center [851, 315] width 525 height 25
type input "1"
type input "22"
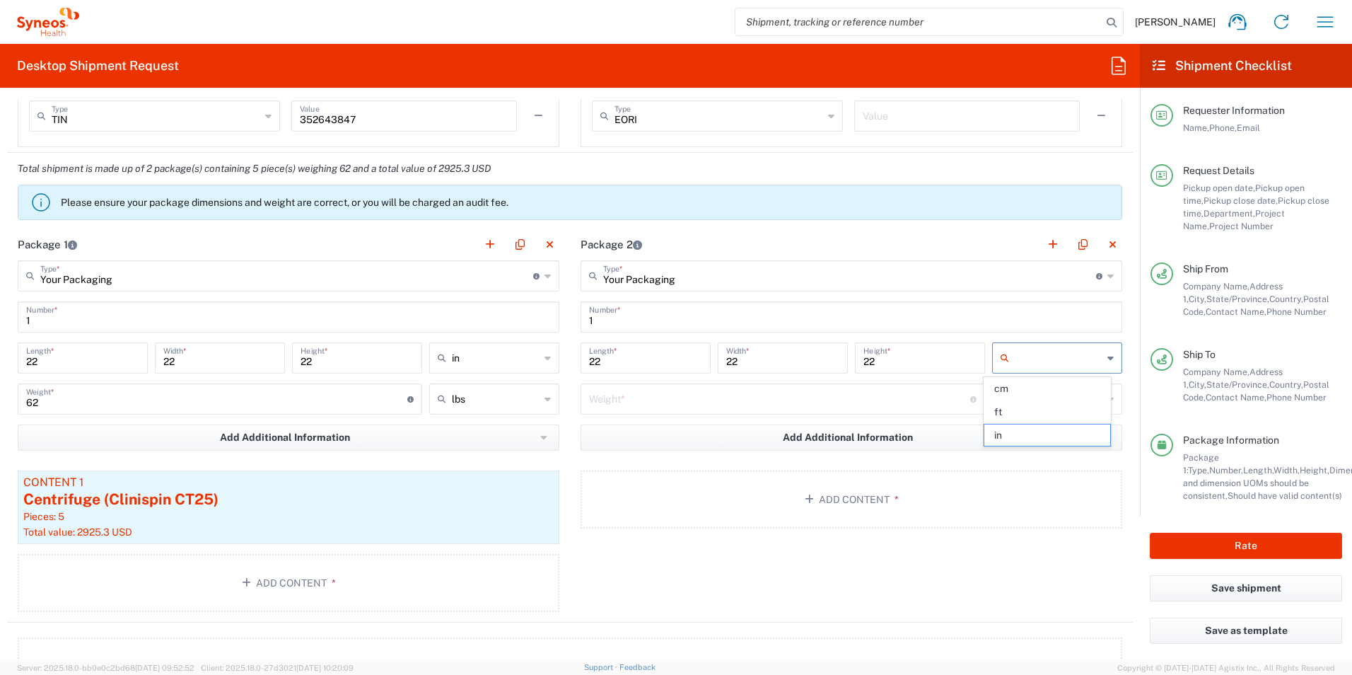
type input "in"
type input "62"
type input "lbs"
click at [896, 499] on button "Add Content *" at bounding box center [852, 499] width 542 height 58
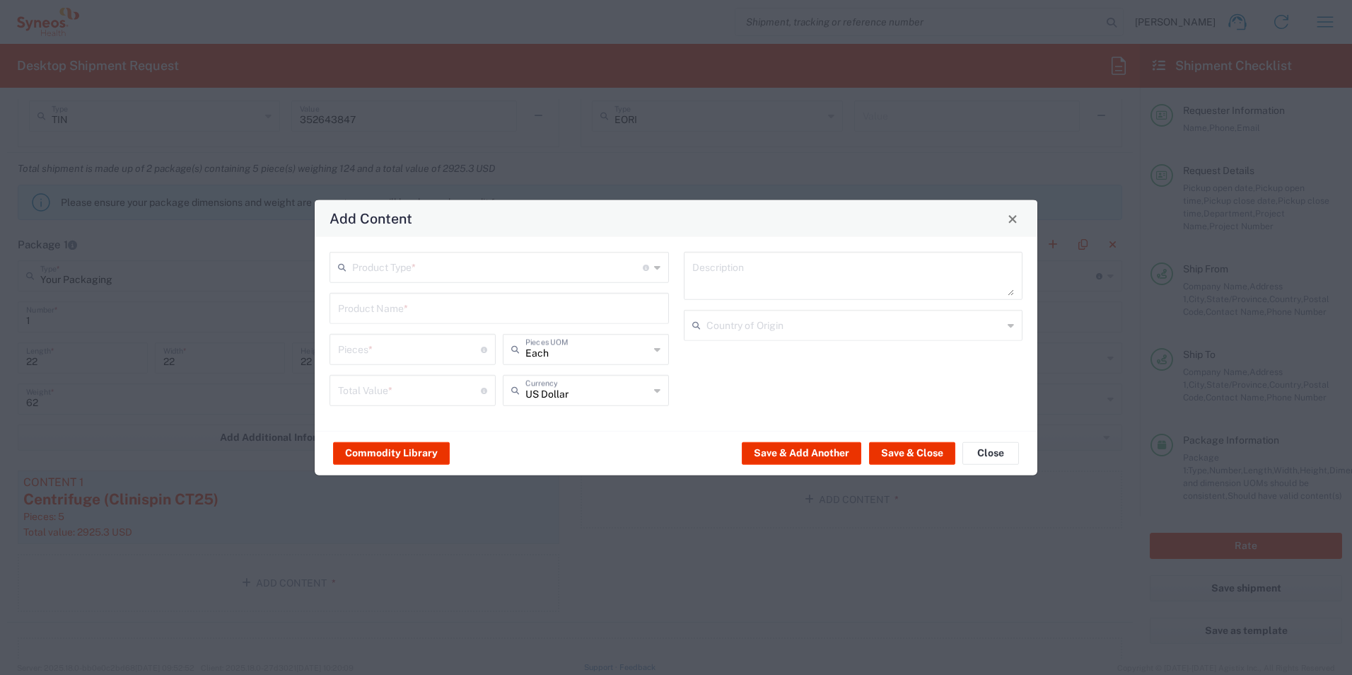
click at [516, 259] on input "text" at bounding box center [497, 266] width 291 height 25
click at [510, 307] on span "Documents" at bounding box center [499, 298] width 337 height 22
type input "Documents"
type input "1"
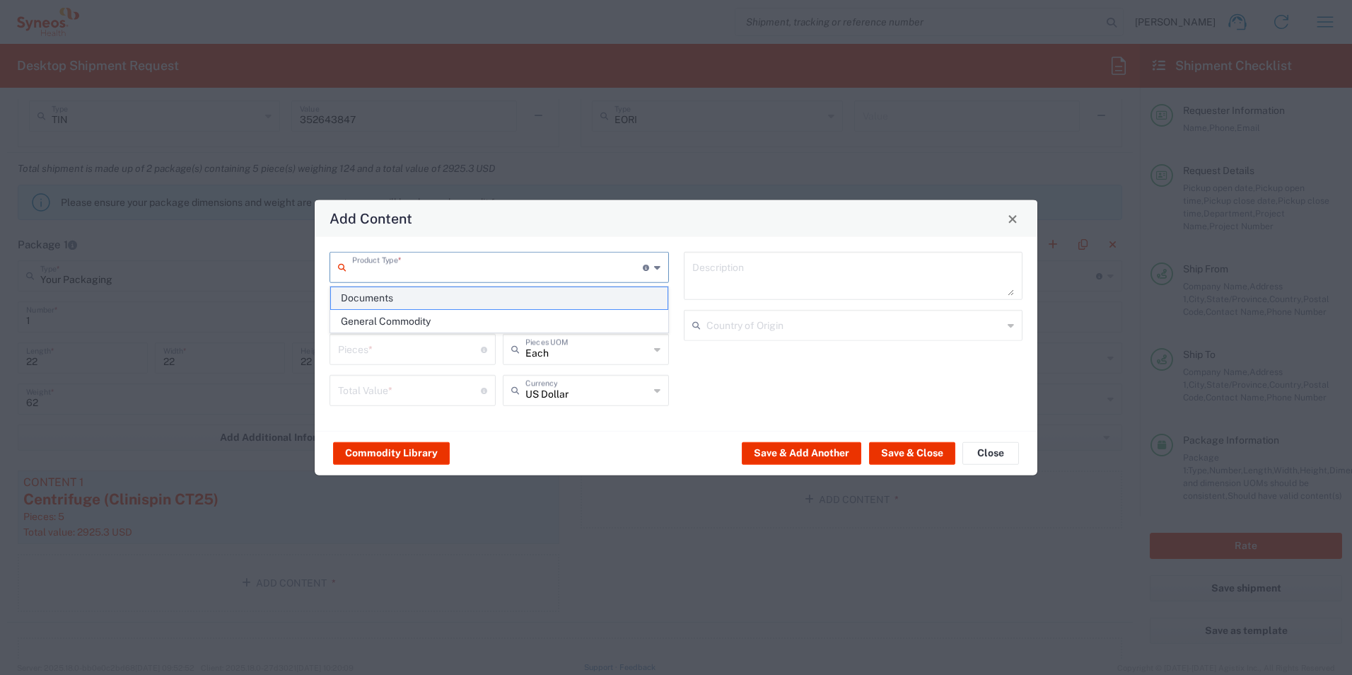
type input "1"
type textarea "Documents"
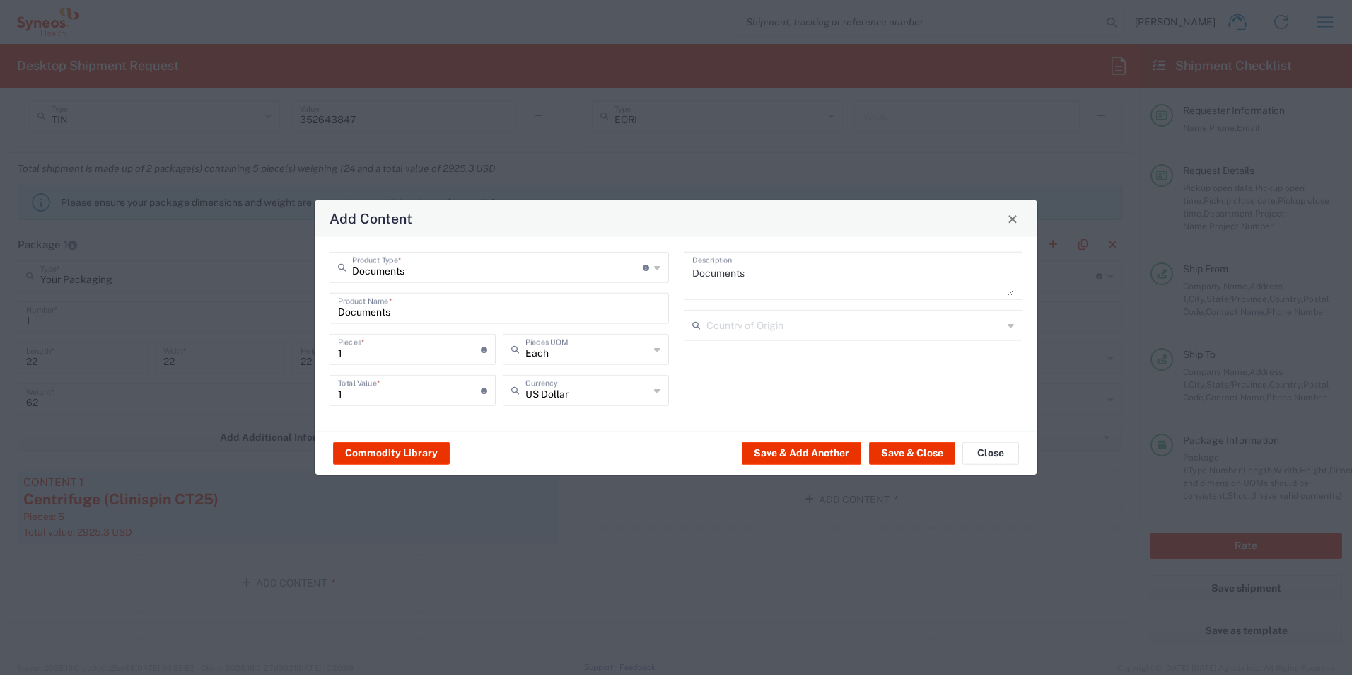
click at [498, 274] on input "Documents" at bounding box center [497, 266] width 291 height 25
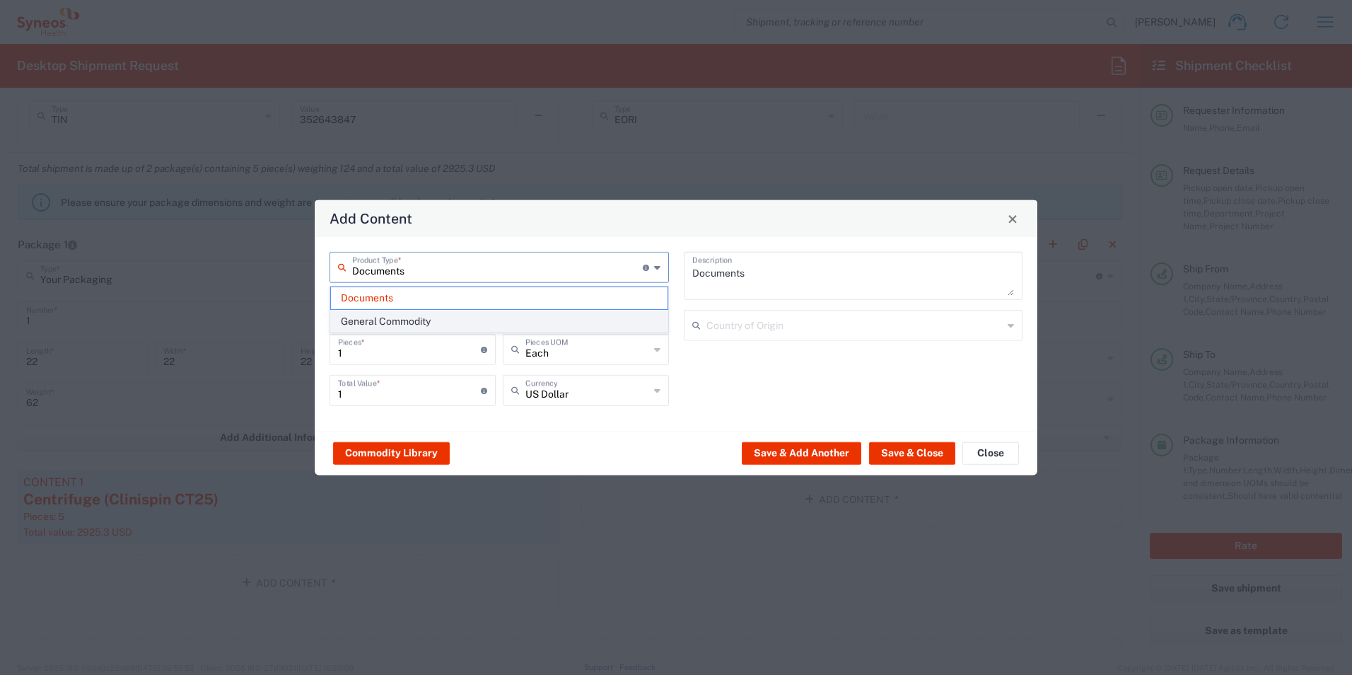
click at [486, 325] on span "General Commodity" at bounding box center [499, 322] width 337 height 22
type input "General Commodity"
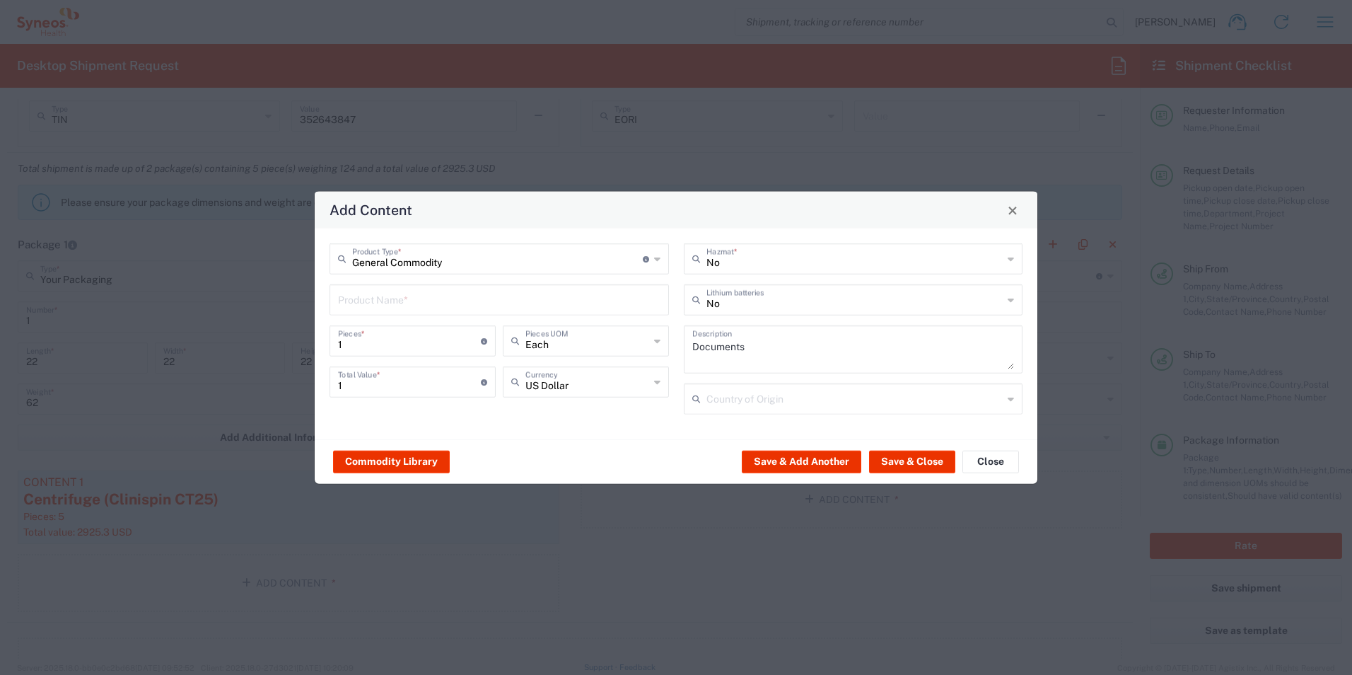
click at [477, 296] on input "text" at bounding box center [499, 298] width 323 height 25
click at [446, 333] on div "Centrifuge (Clinispin CT25)" at bounding box center [499, 333] width 337 height 24
type input "Centrifuge (Clinispin CT25)"
type input "585.06"
type textarea "Centrifuge (Clinispin CT25)"
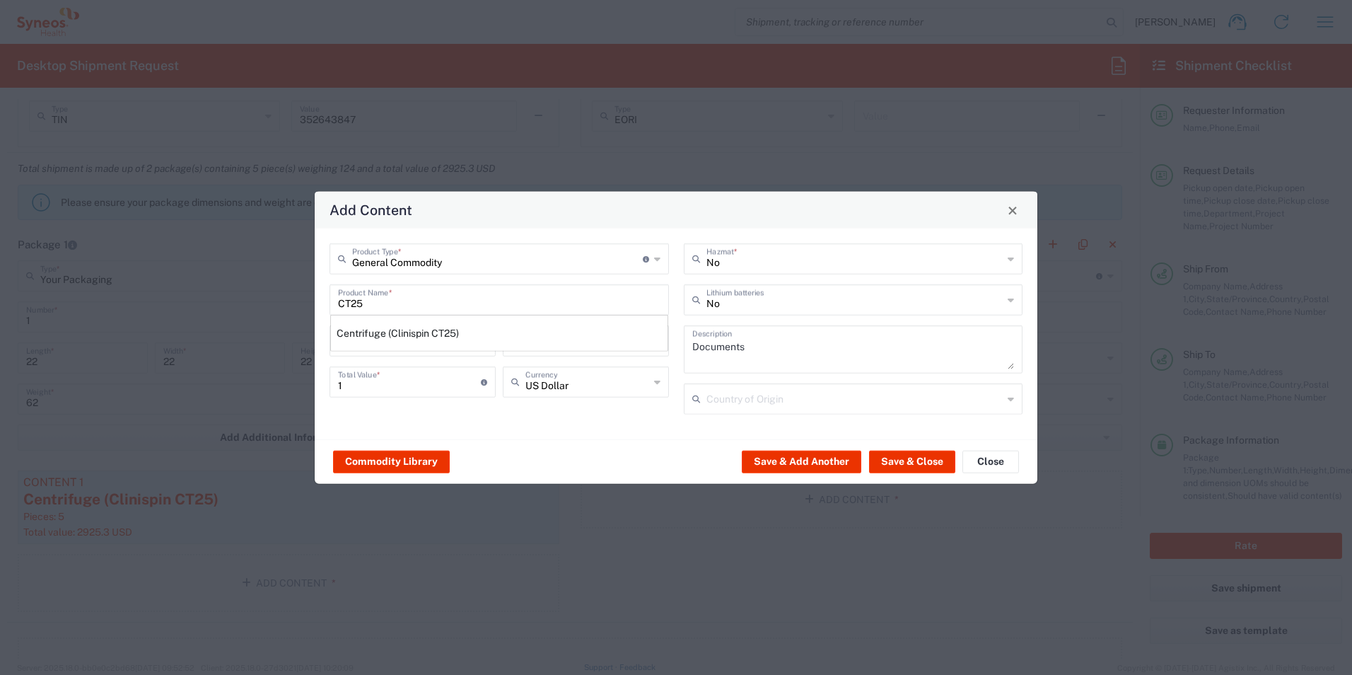
type input "[GEOGRAPHIC_DATA]"
click at [417, 345] on input "1" at bounding box center [409, 339] width 143 height 25
type input "5"
type input "2925.3"
type input "5"
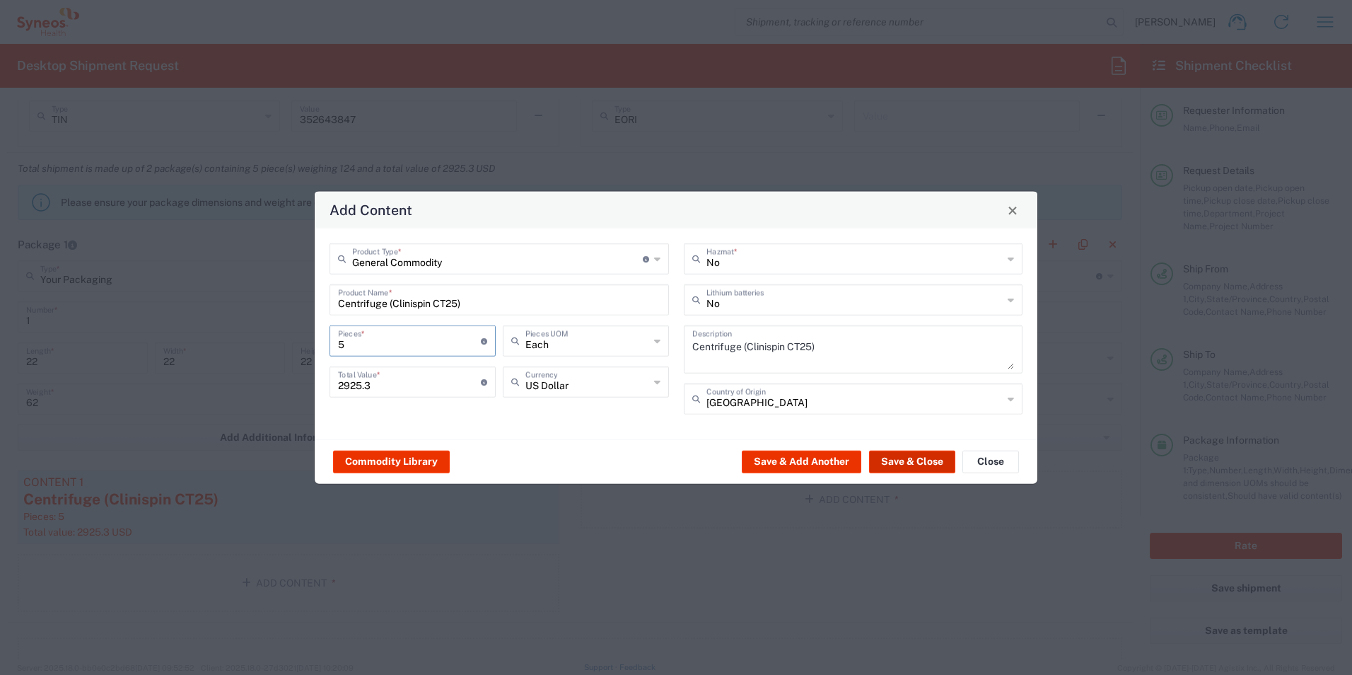
click at [929, 458] on button "Save & Close" at bounding box center [912, 461] width 86 height 23
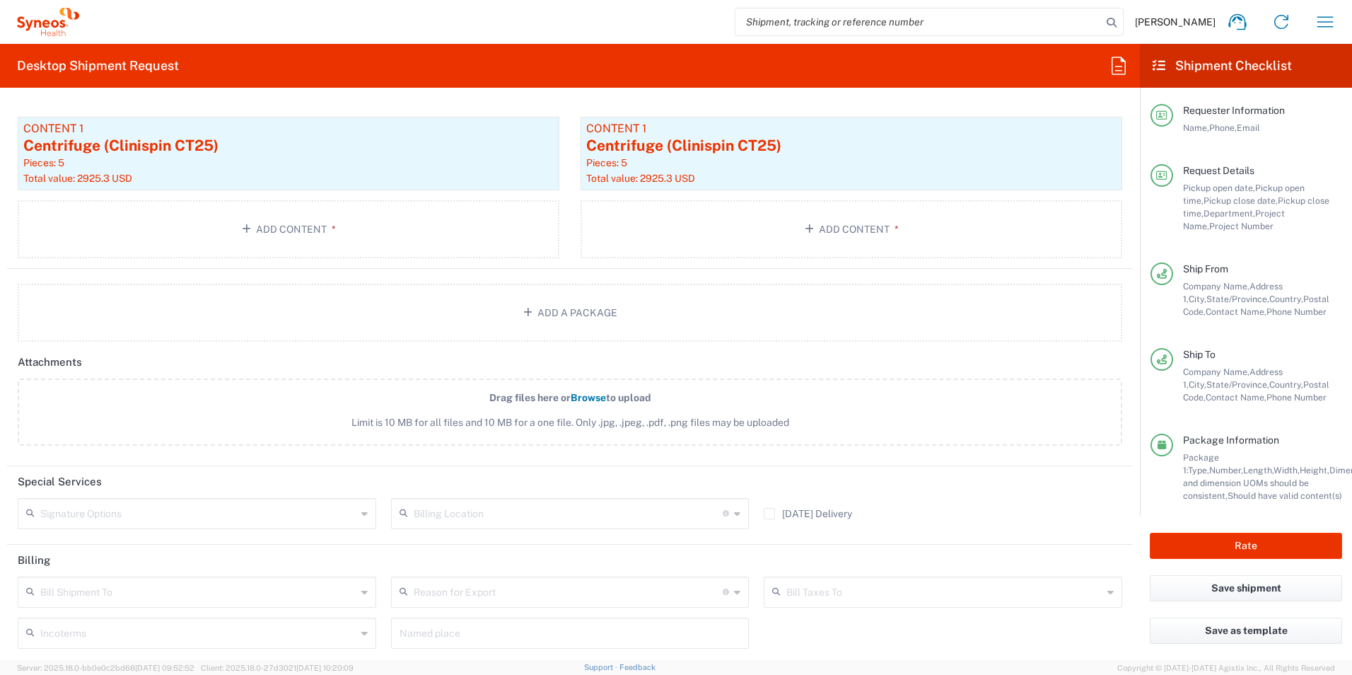
scroll to position [1581, 0]
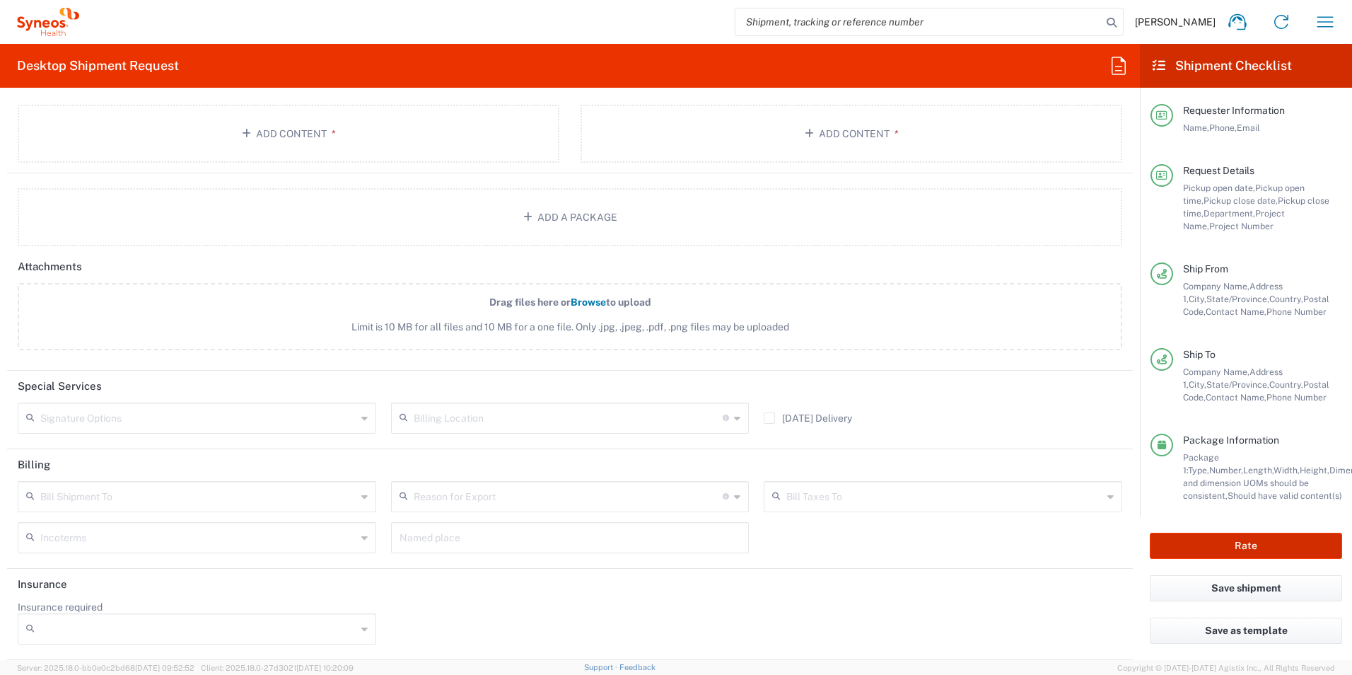
click at [1248, 550] on button "Rate" at bounding box center [1246, 546] width 192 height 26
type input "3190 DEPARTMENTAL EXPENSE"
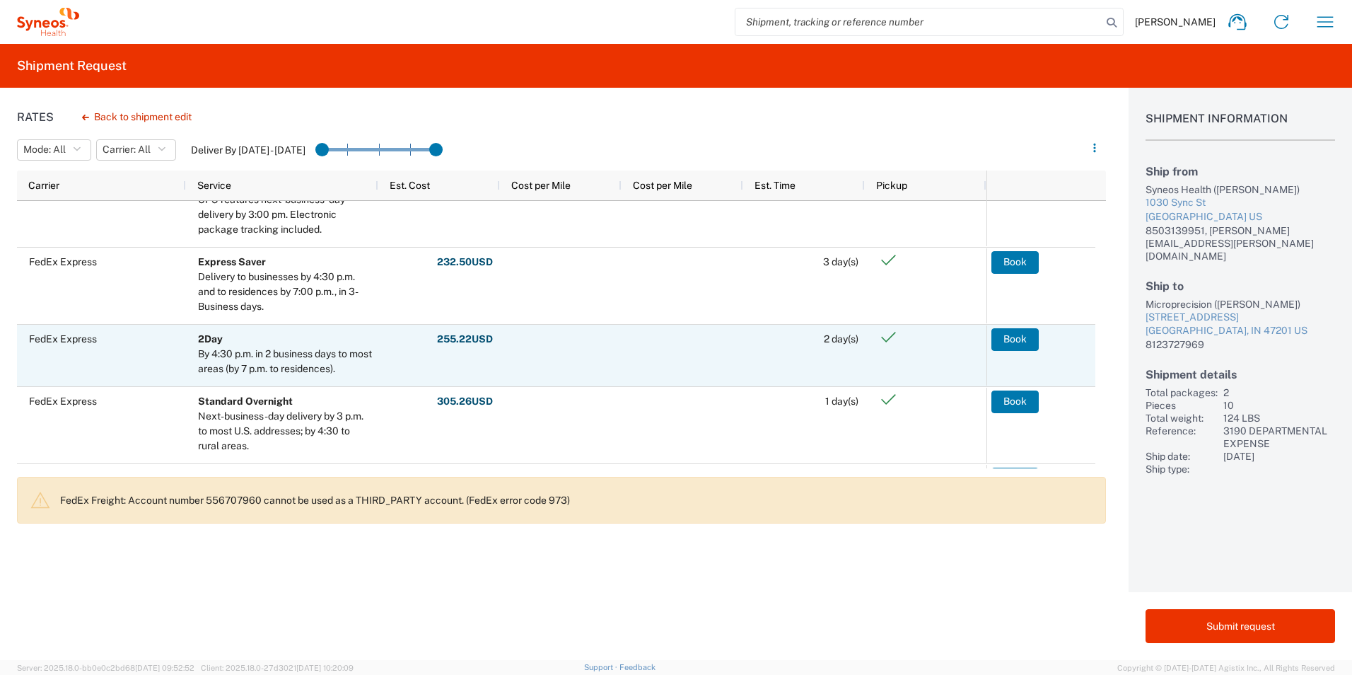
scroll to position [778, 0]
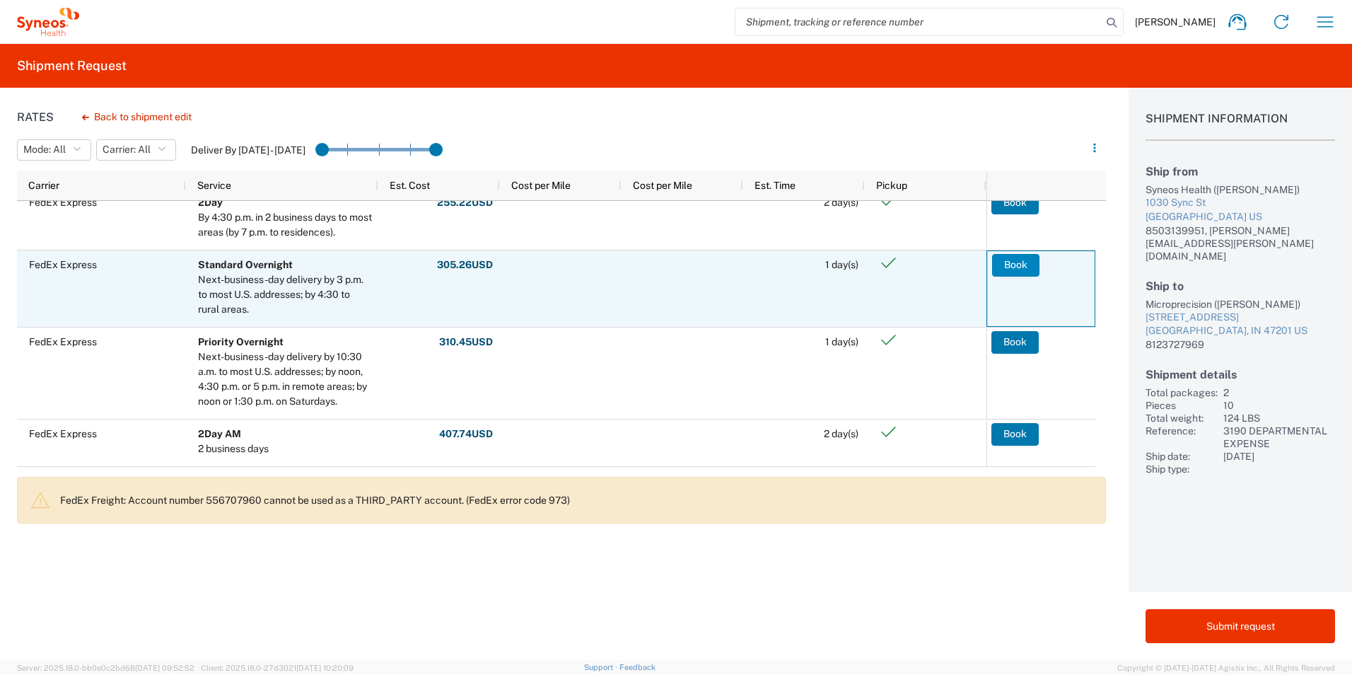
click at [1013, 270] on button "Book" at bounding box center [1015, 265] width 47 height 23
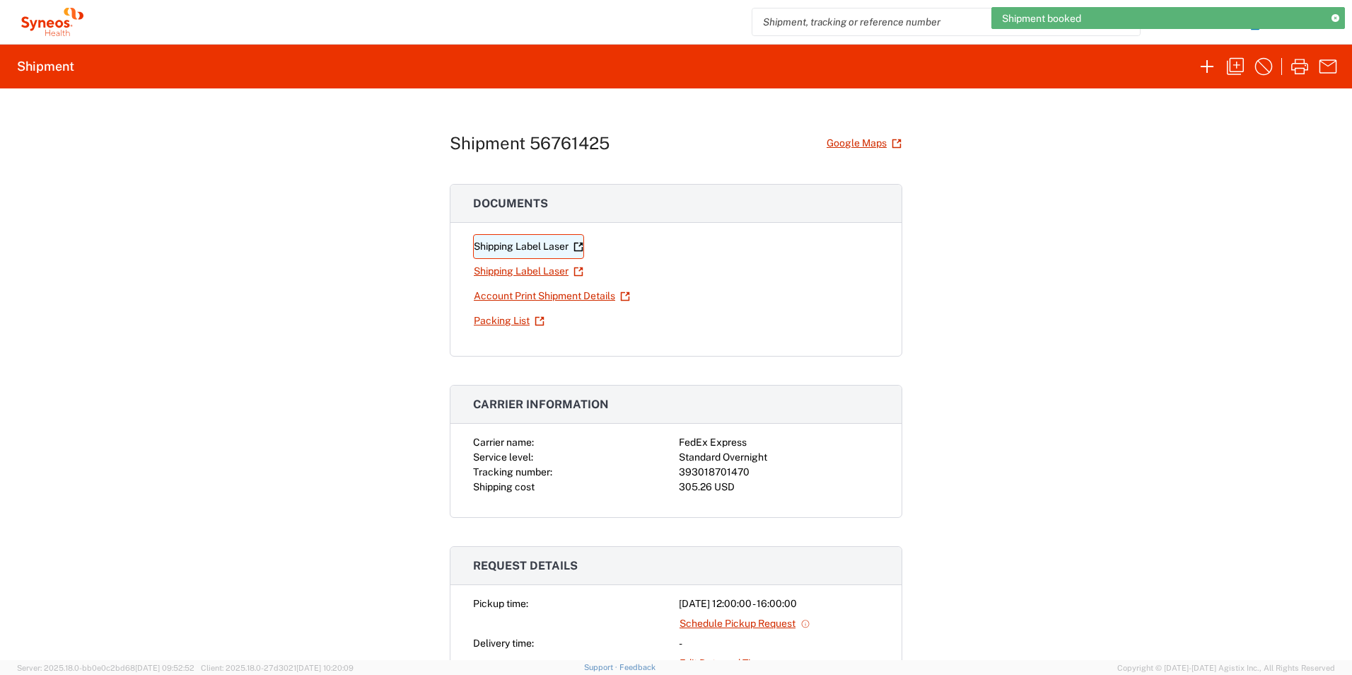
click at [514, 248] on link "Shipping Label Laser" at bounding box center [528, 246] width 111 height 25
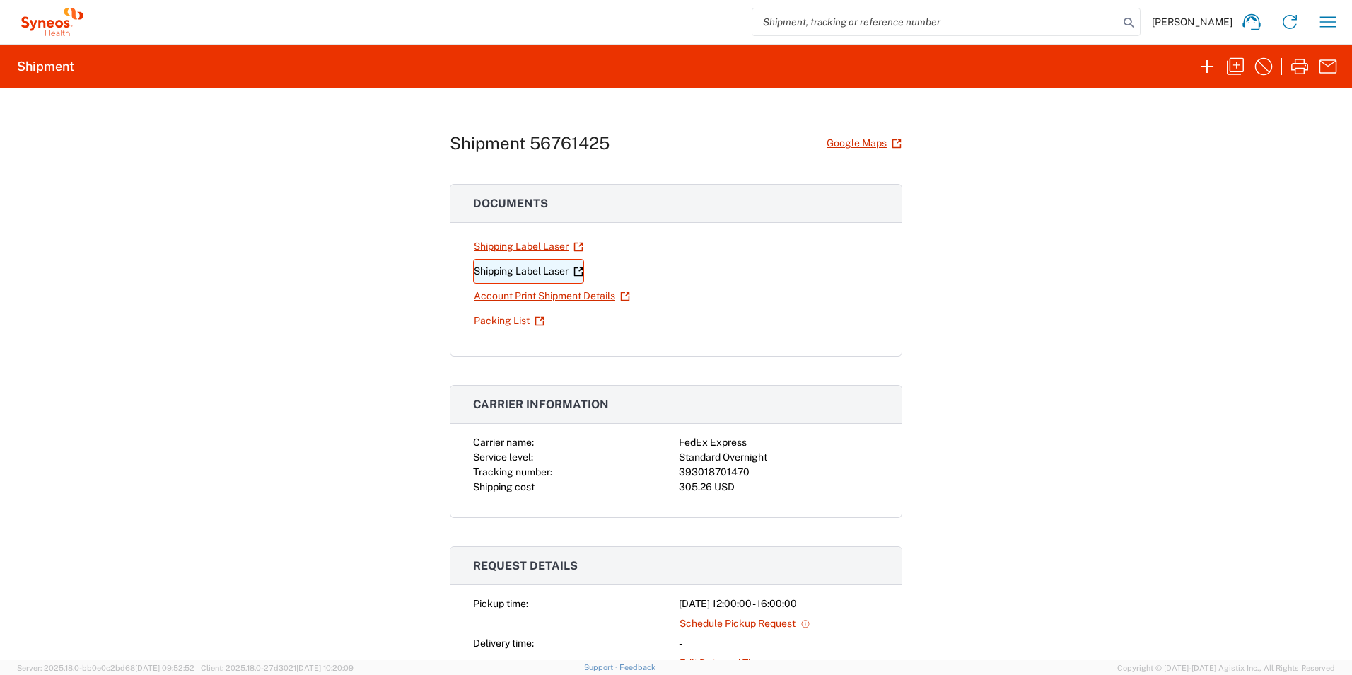
click at [504, 277] on link "Shipping Label Laser" at bounding box center [528, 271] width 111 height 25
